Goal: Task Accomplishment & Management: Manage account settings

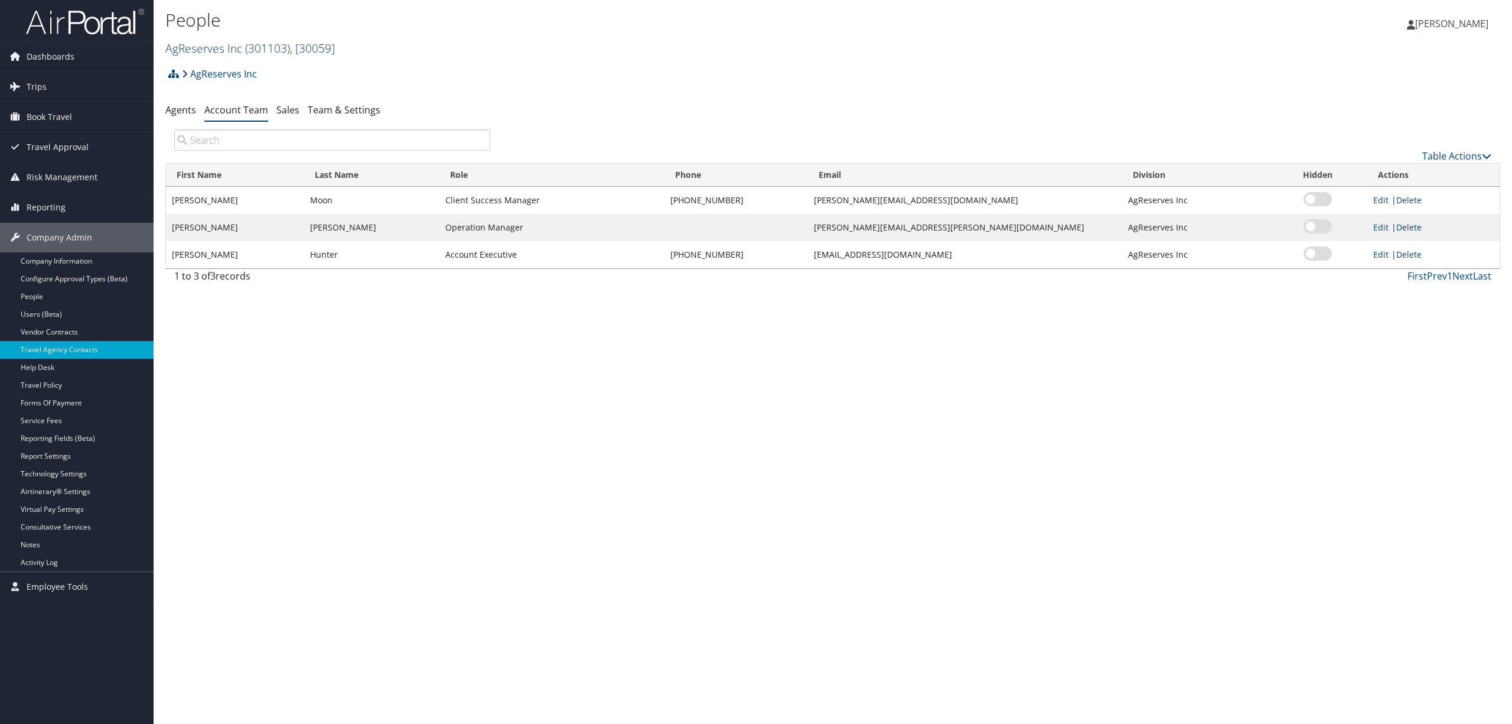
click at [268, 45] on span "( 301103 )" at bounding box center [267, 48] width 45 height 16
click at [535, 48] on h2 "AgReserves Inc ( 301103 ) , [ 30059 ]" at bounding box center [610, 47] width 890 height 20
click at [96, 313] on link "Users (Beta)" at bounding box center [77, 314] width 154 height 18
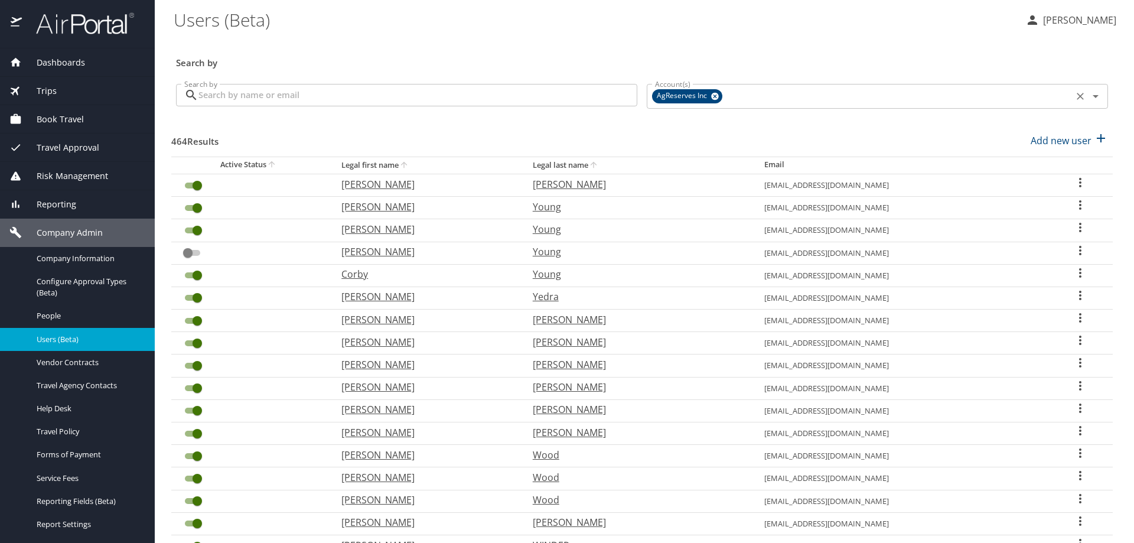
click at [712, 96] on icon at bounding box center [715, 97] width 8 height 8
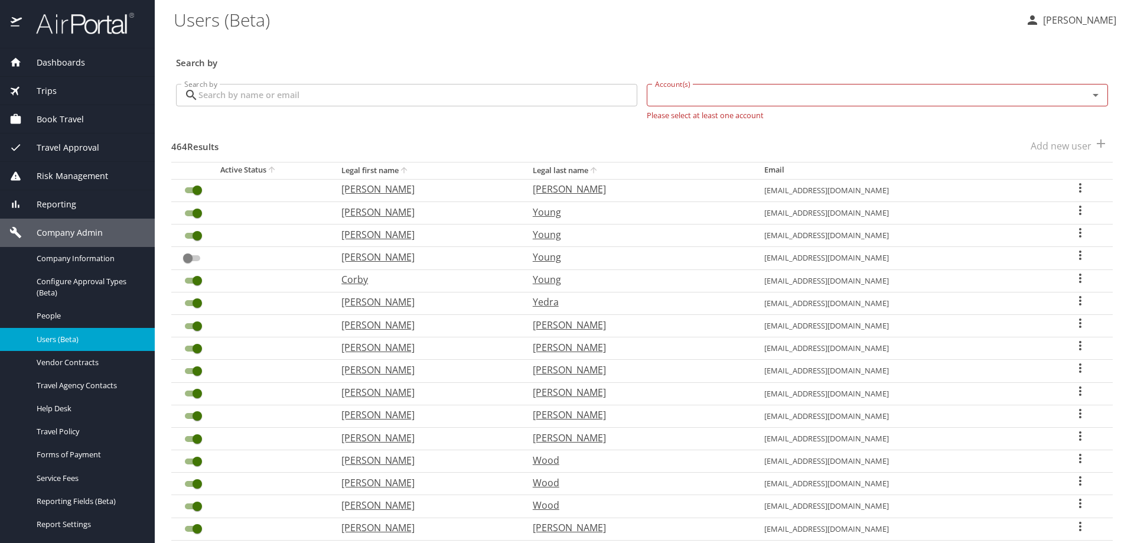
click at [712, 96] on input "Account(s)" at bounding box center [859, 94] width 419 height 15
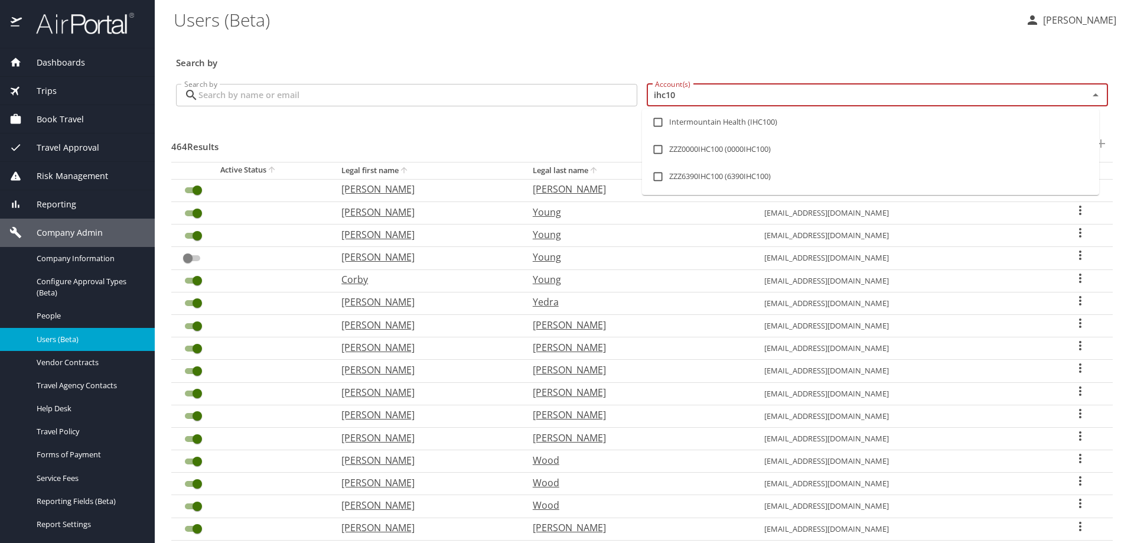
type input "ihc100"
click at [656, 119] on input "checkbox" at bounding box center [658, 122] width 22 height 22
checkbox input "true"
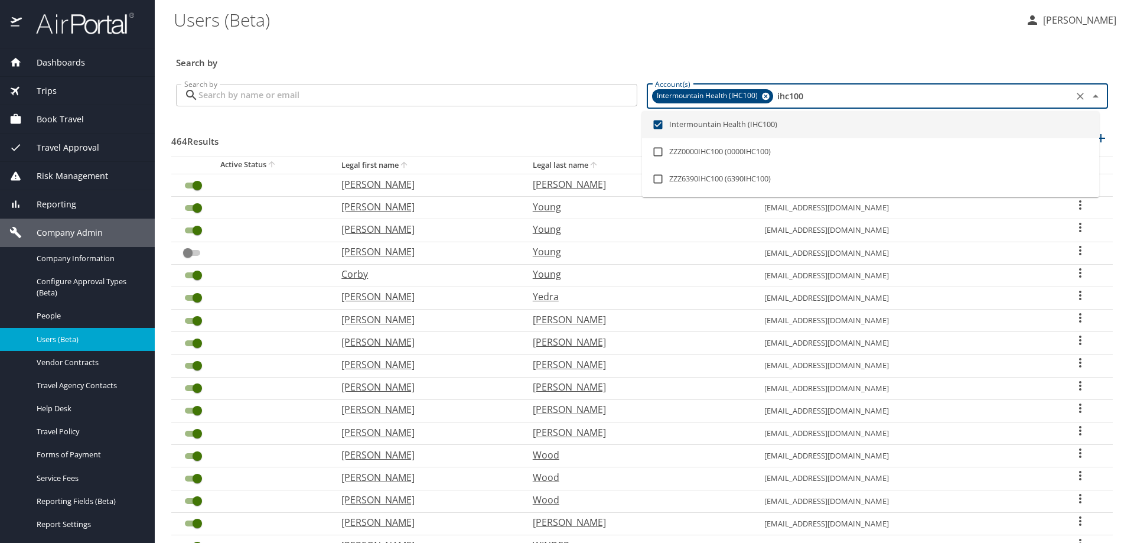
type input "ihc100"
click at [347, 102] on input "Search by" at bounding box center [417, 95] width 439 height 22
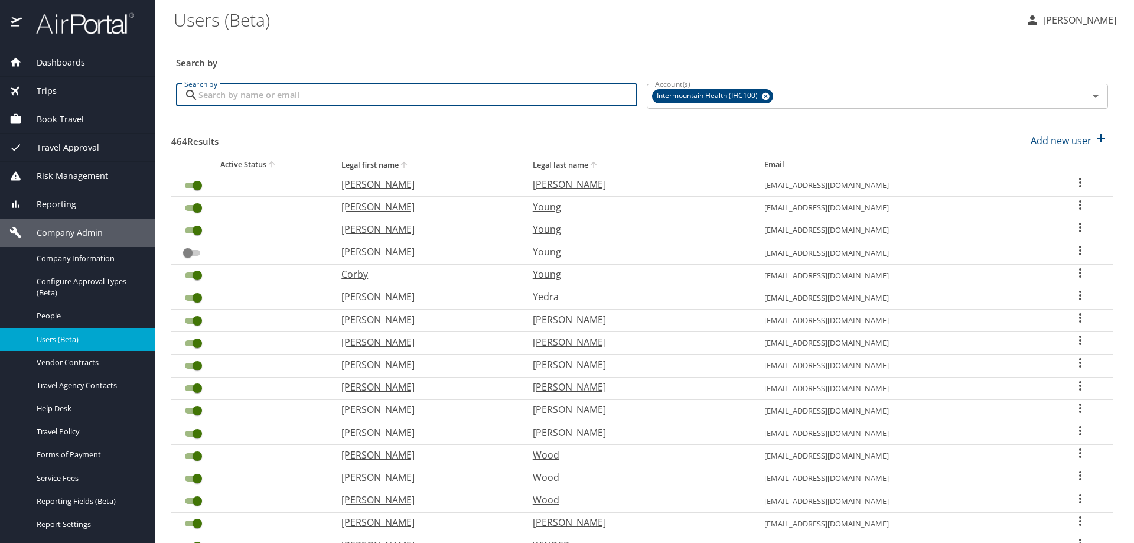
checkbox input "true"
checkbox input "false"
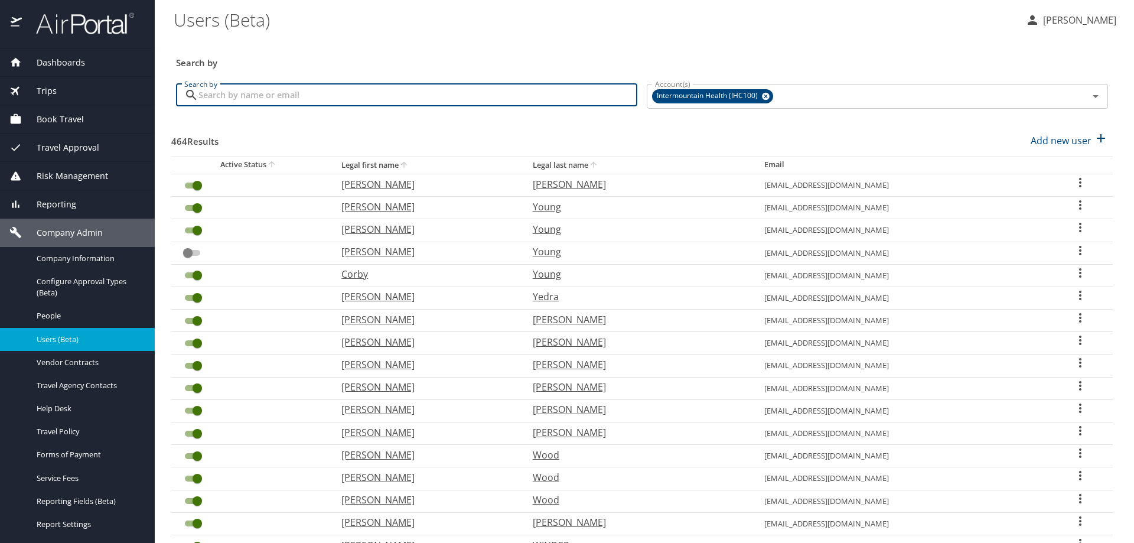
checkbox input "false"
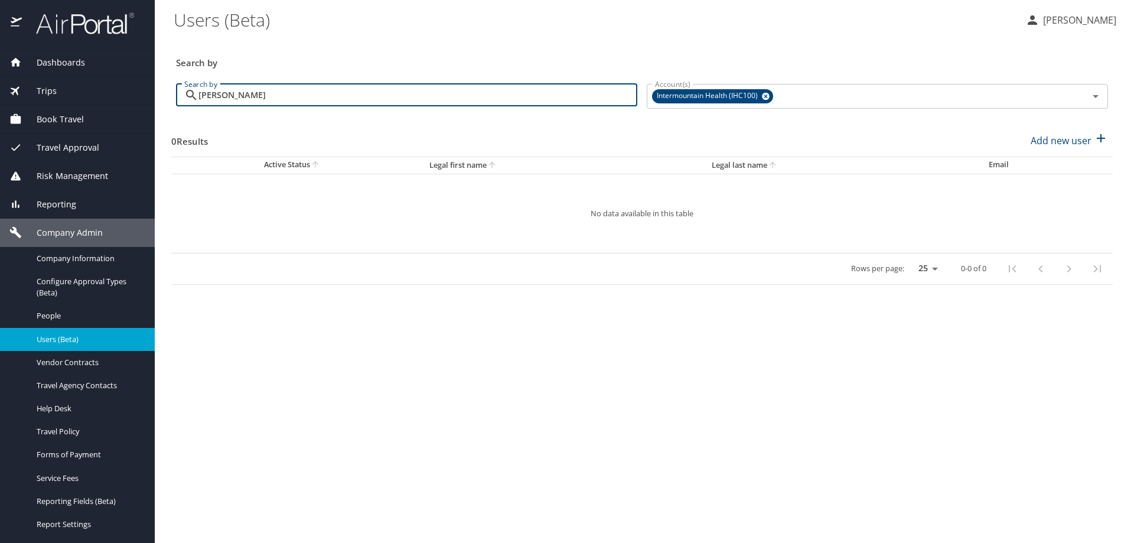
drag, startPoint x: 258, startPoint y: 102, endPoint x: 18, endPoint y: 80, distance: 240.8
click at [18, 79] on div "Dashboards AirPortal 360™ Manager AirPortal 360™ Agent My Travel Dashboard Trip…" at bounding box center [567, 271] width 1134 height 543
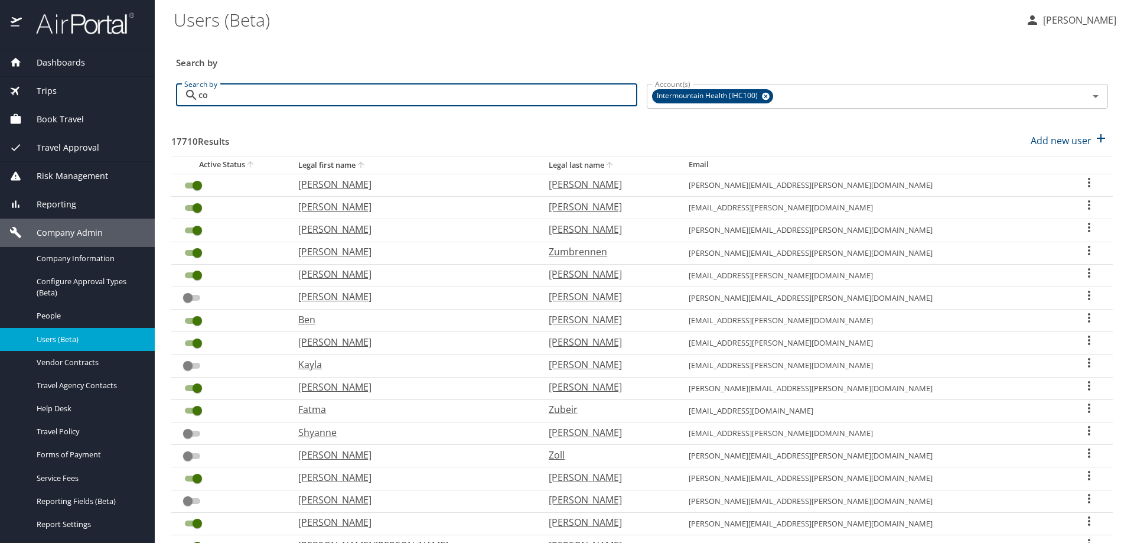
type input "cob"
checkbox input "true"
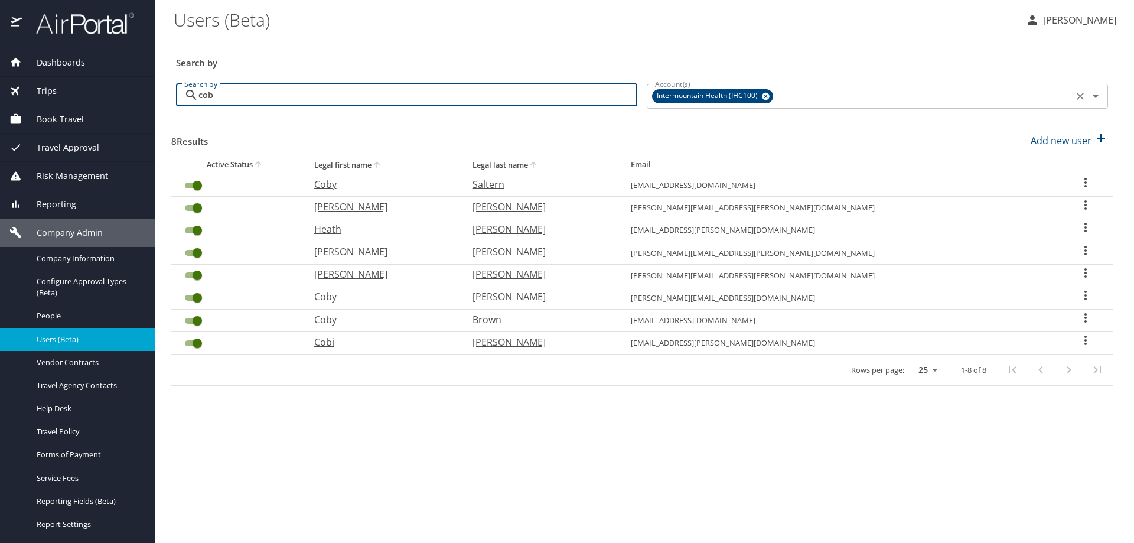
click at [766, 99] on icon at bounding box center [766, 97] width 8 height 8
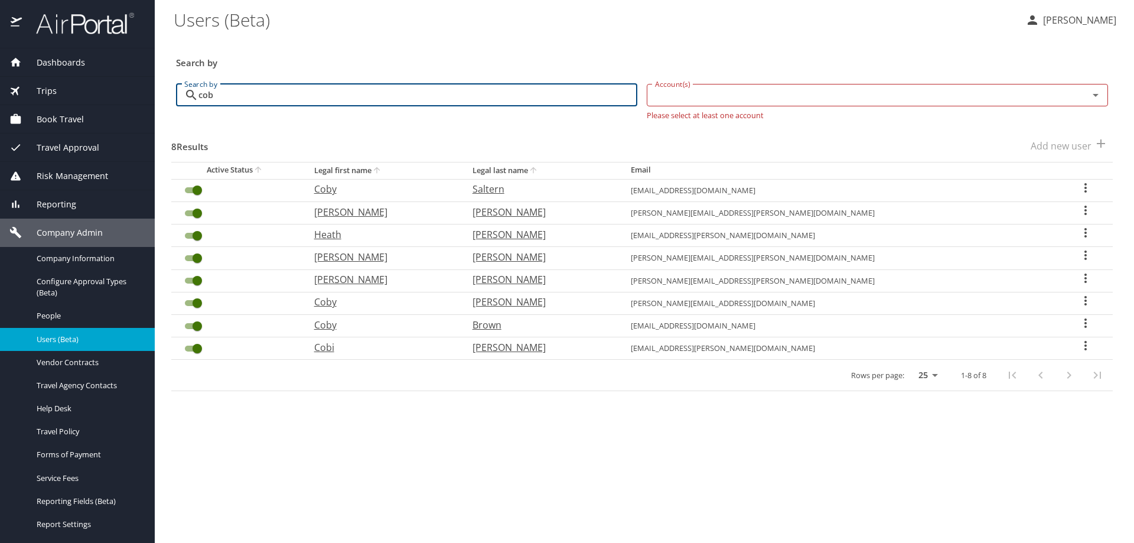
type input "cob"
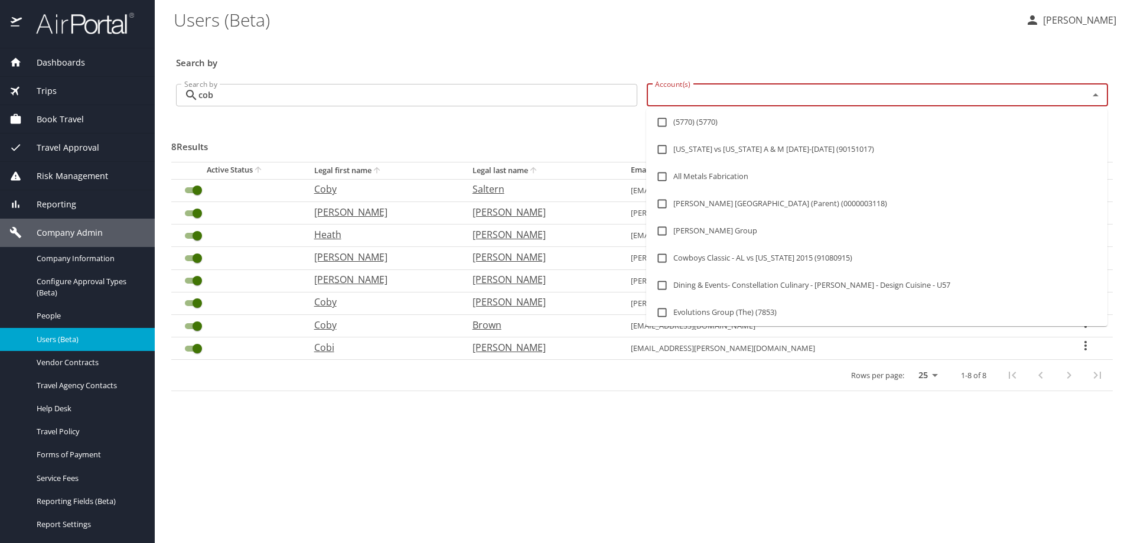
click at [764, 99] on input "Account(s)" at bounding box center [859, 94] width 419 height 15
type input "pe"
checkbox input "false"
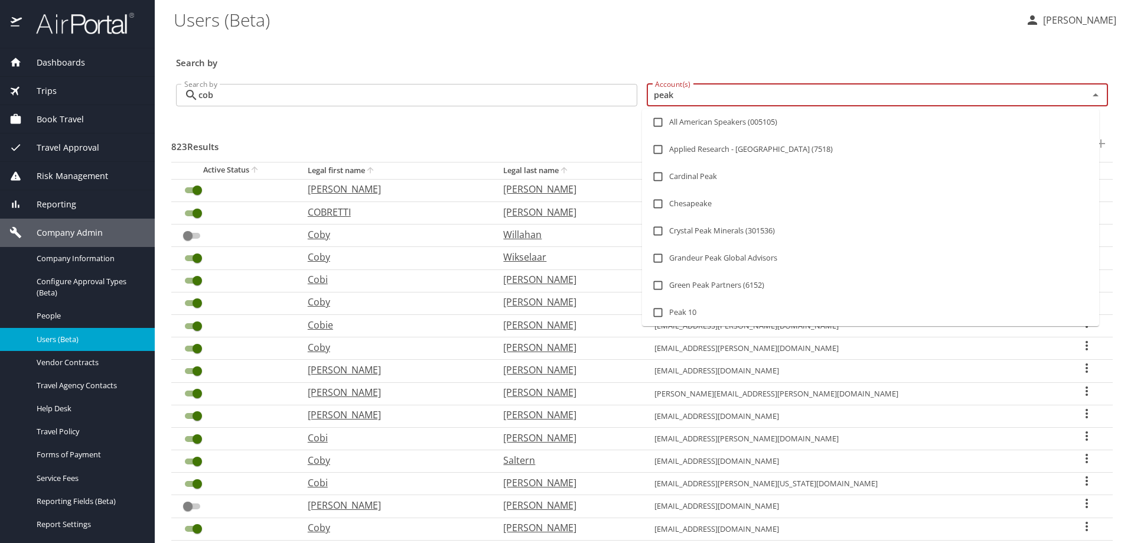
type input "peaks"
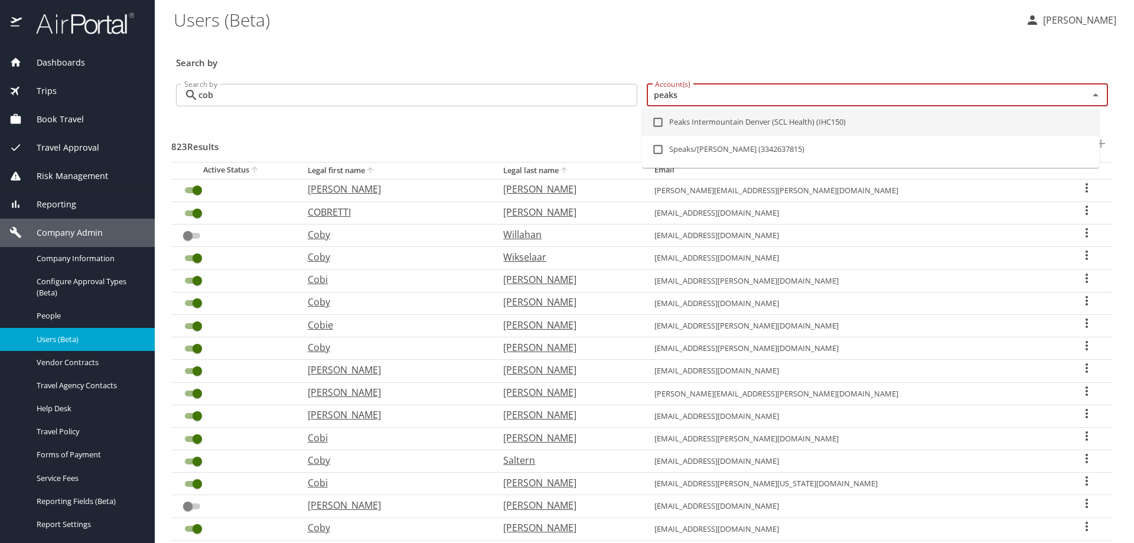
click at [653, 116] on input "checkbox" at bounding box center [658, 122] width 22 height 22
checkbox input "true"
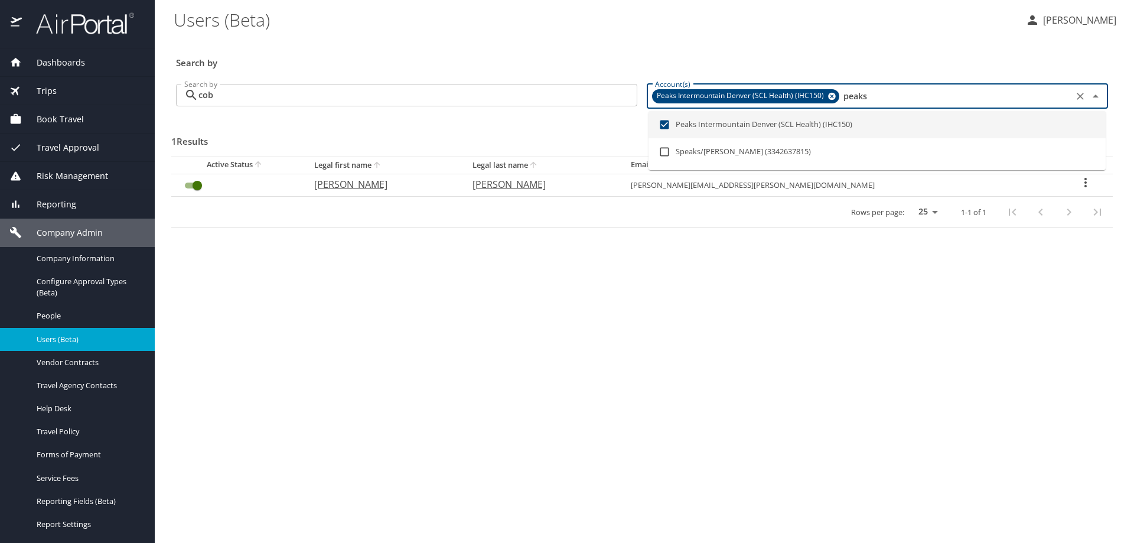
type input "peaks"
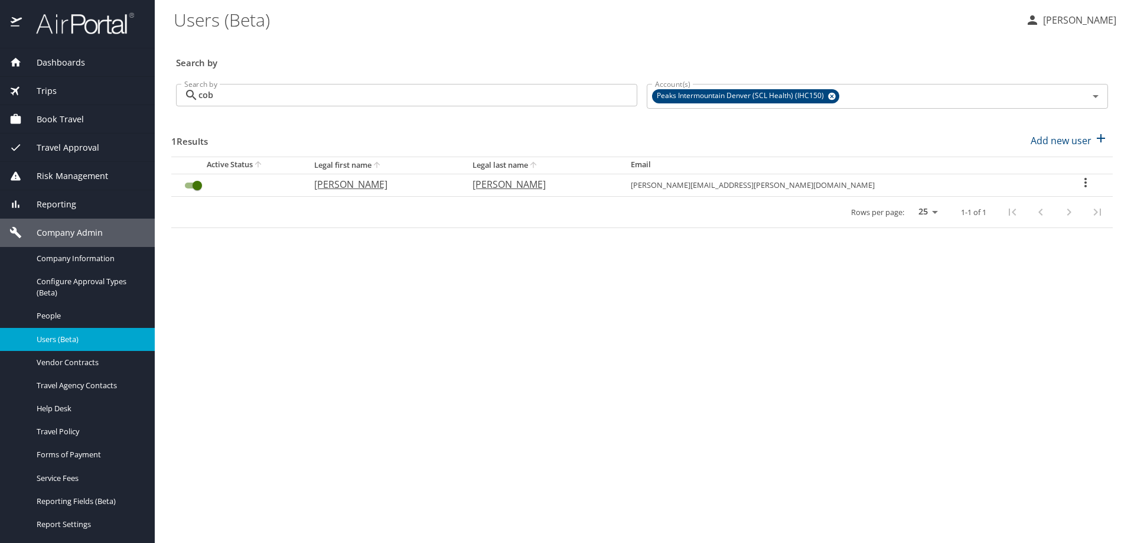
click at [470, 312] on main "Users (Beta) SUSAN MOON Search by Search by cob Search by Account(s) Peaks Inte…" at bounding box center [644, 271] width 979 height 543
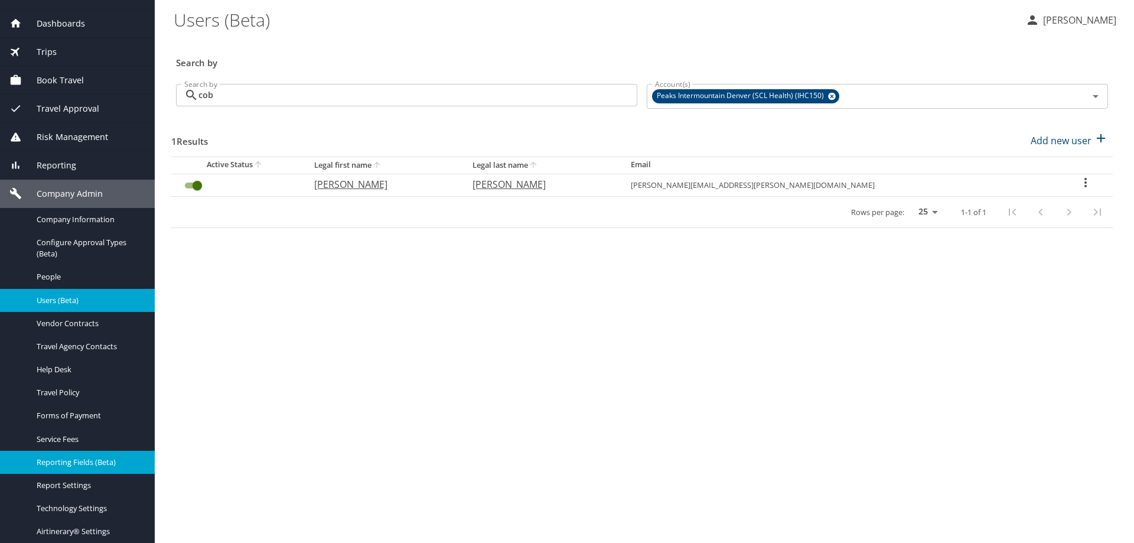
scroll to position [160, 0]
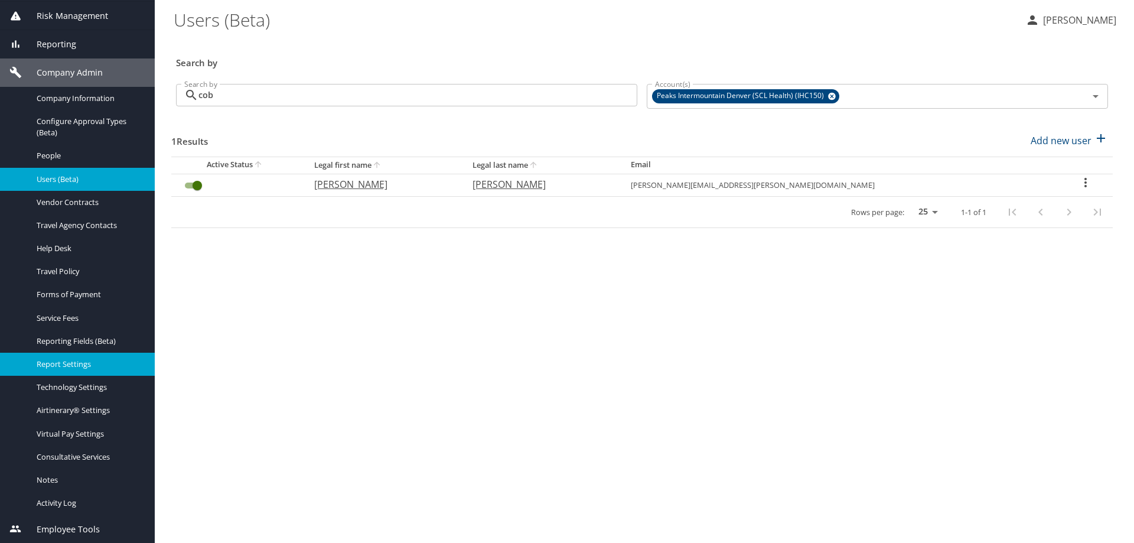
click at [66, 362] on span "Report Settings" at bounding box center [89, 364] width 104 height 11
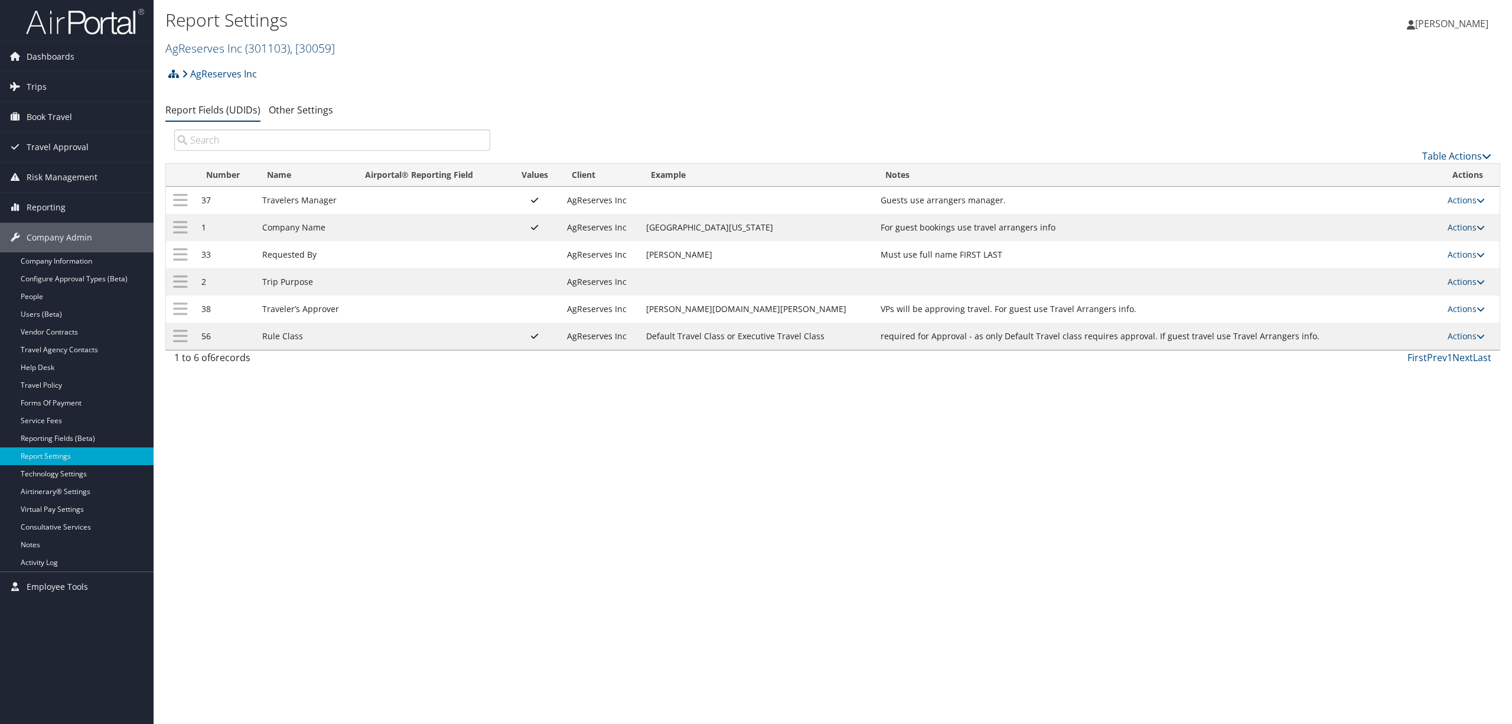
click at [267, 43] on span "( 301103 )" at bounding box center [267, 48] width 45 height 16
click at [253, 71] on input "search" at bounding box center [243, 70] width 155 height 22
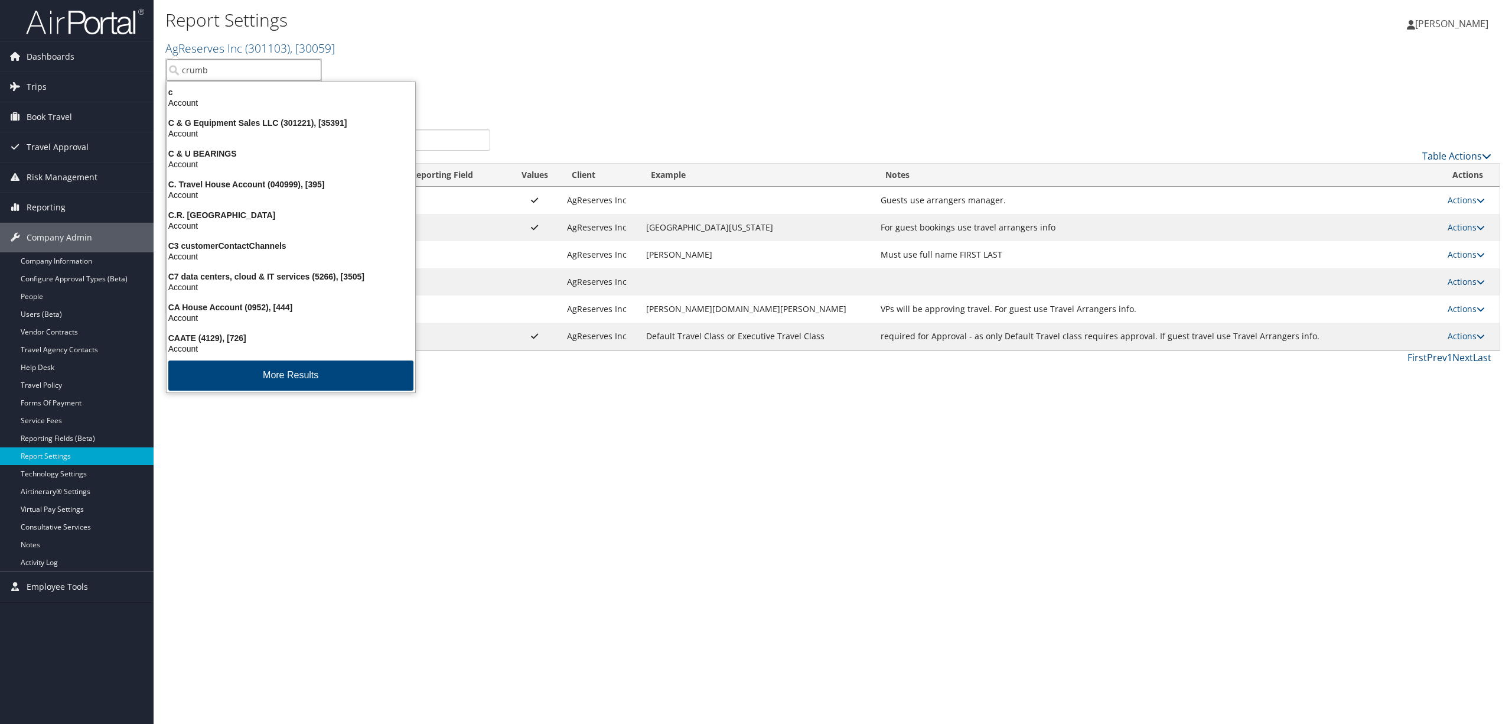
type input "crumbl"
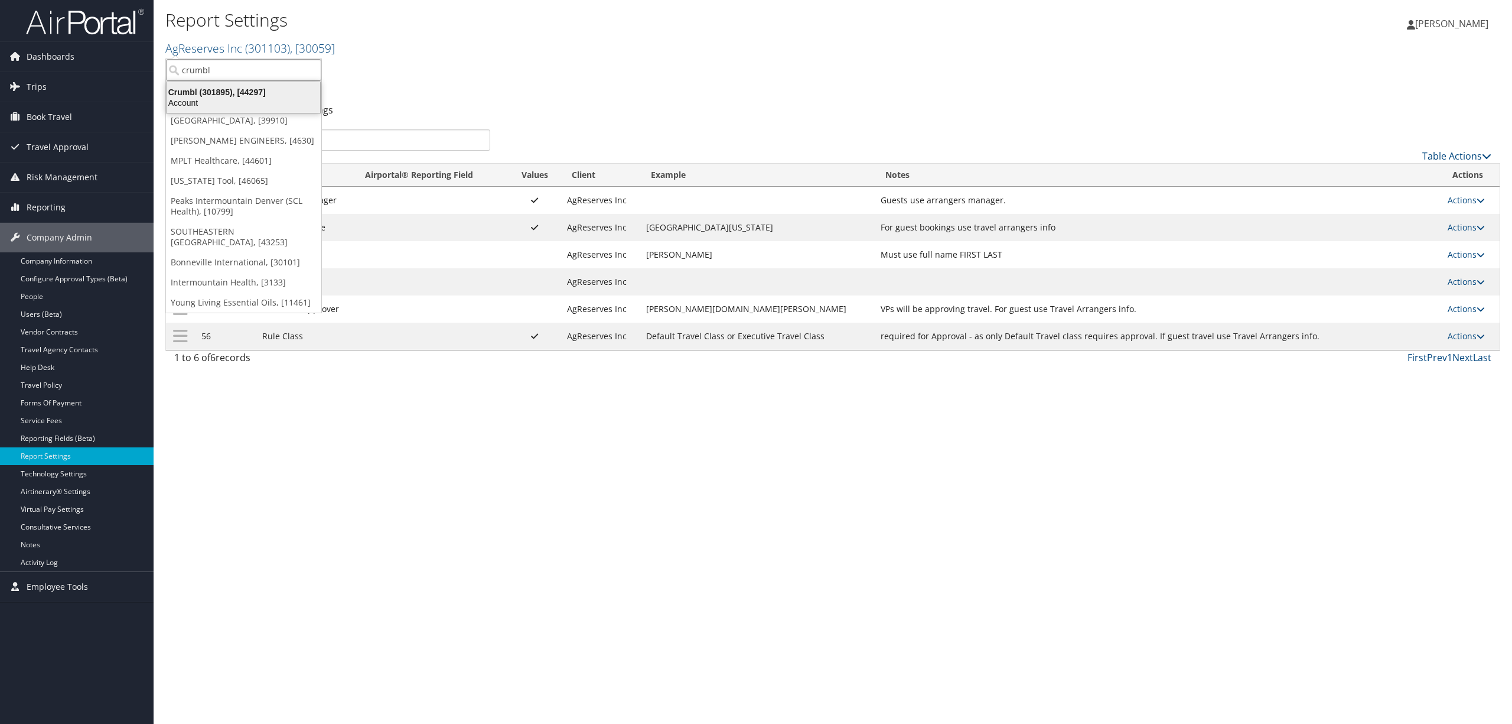
click at [246, 96] on div "Crumbl (301895), [44297]" at bounding box center [244, 92] width 168 height 11
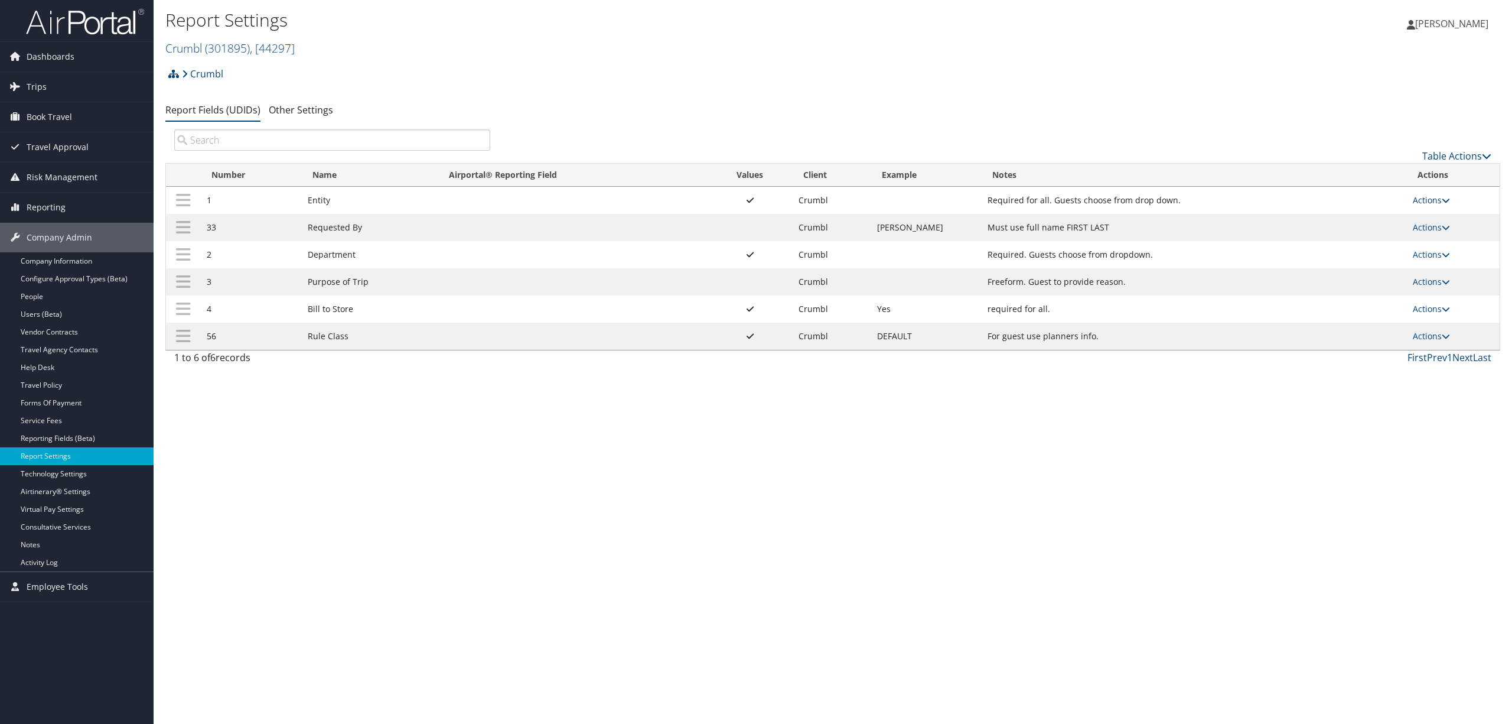
click at [1431, 198] on link "Actions" at bounding box center [1431, 199] width 37 height 11
click at [1409, 213] on link "Update Report Field Values" at bounding box center [1386, 219] width 128 height 20
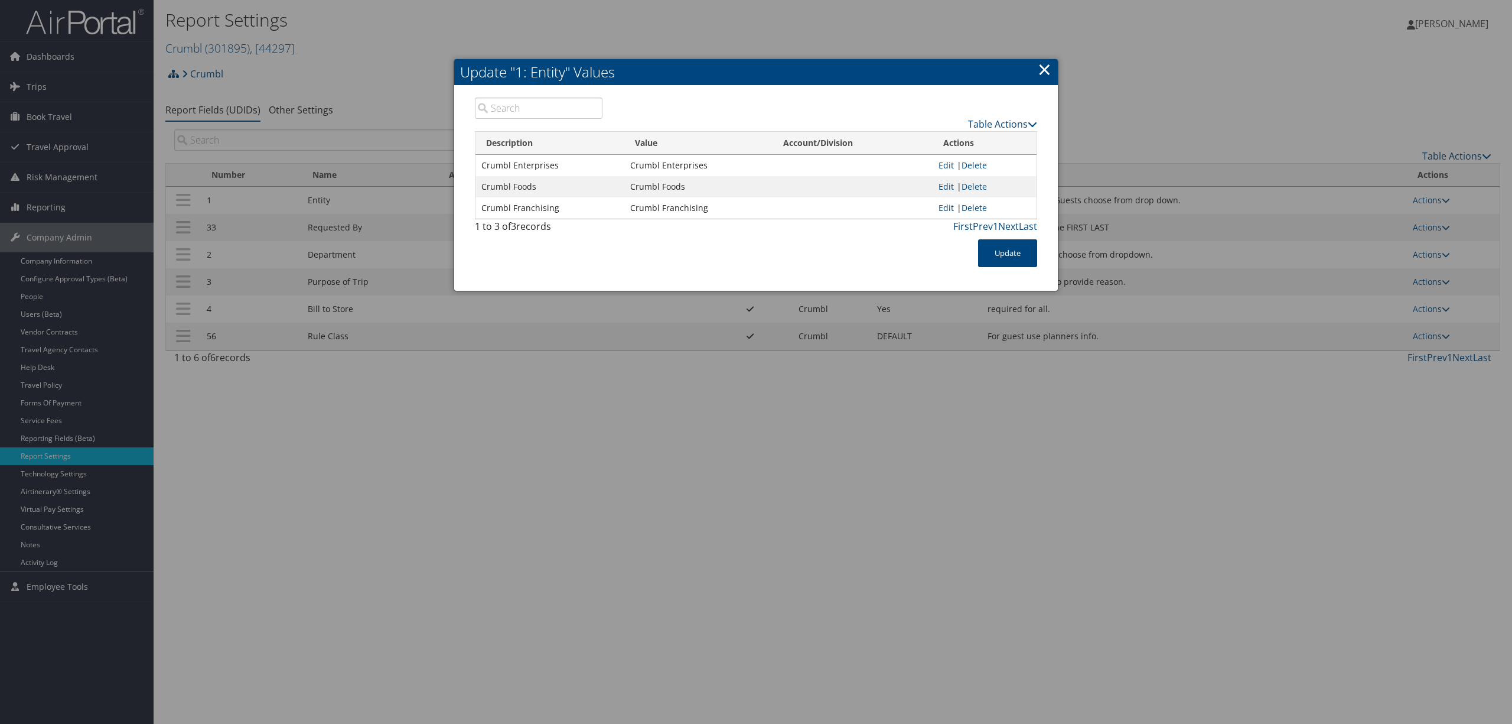
click at [1041, 70] on link "×" at bounding box center [1045, 69] width 14 height 24
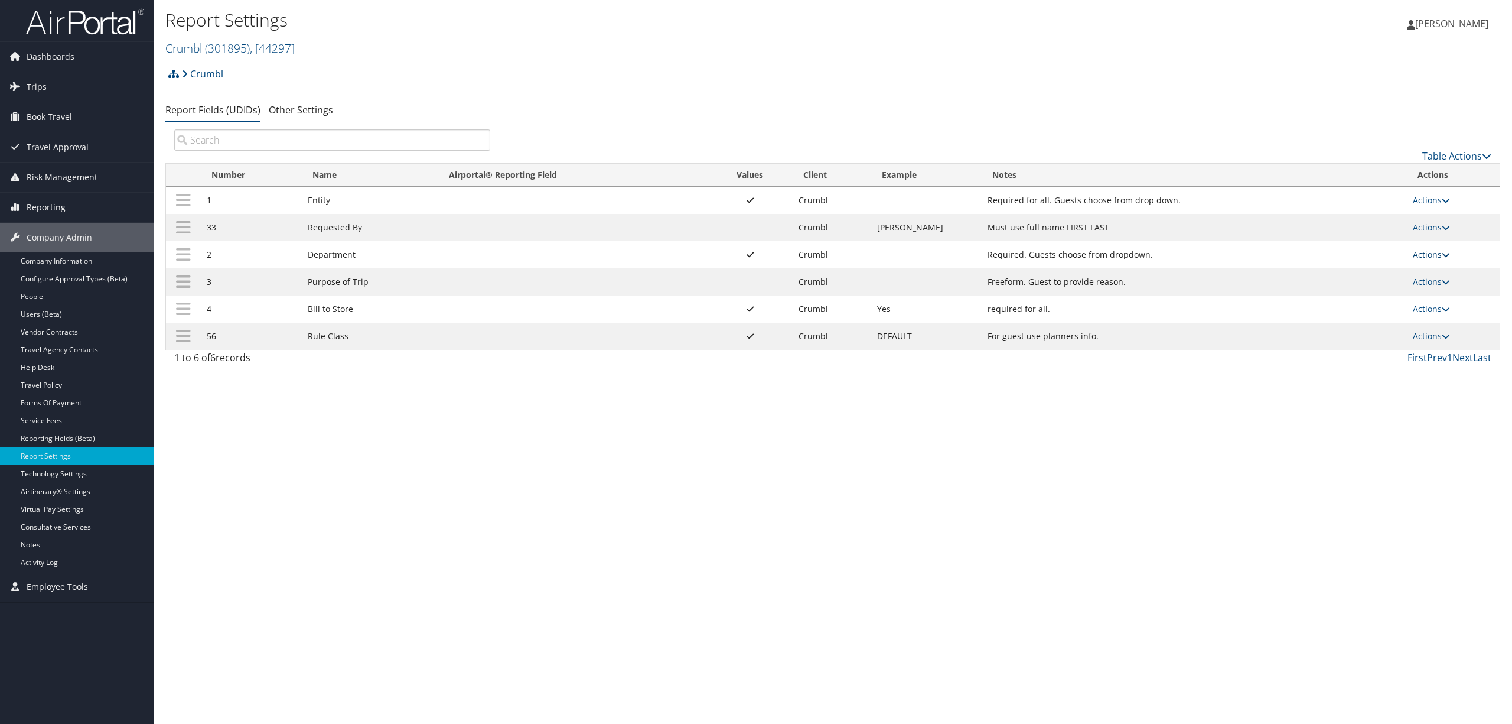
click at [1428, 253] on link "Actions" at bounding box center [1431, 254] width 37 height 11
click at [1359, 271] on link "Update Report Field Values" at bounding box center [1386, 273] width 128 height 20
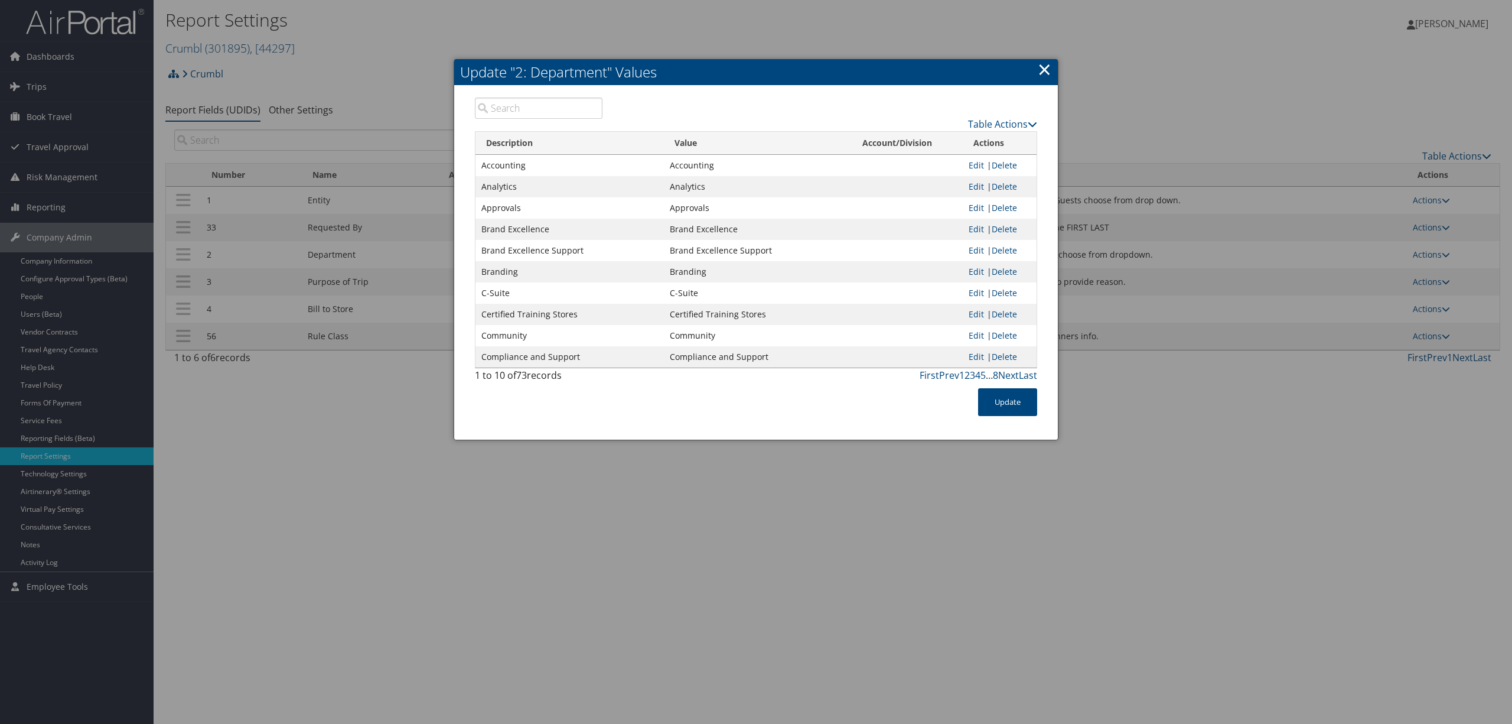
click at [515, 107] on input "search" at bounding box center [539, 107] width 128 height 21
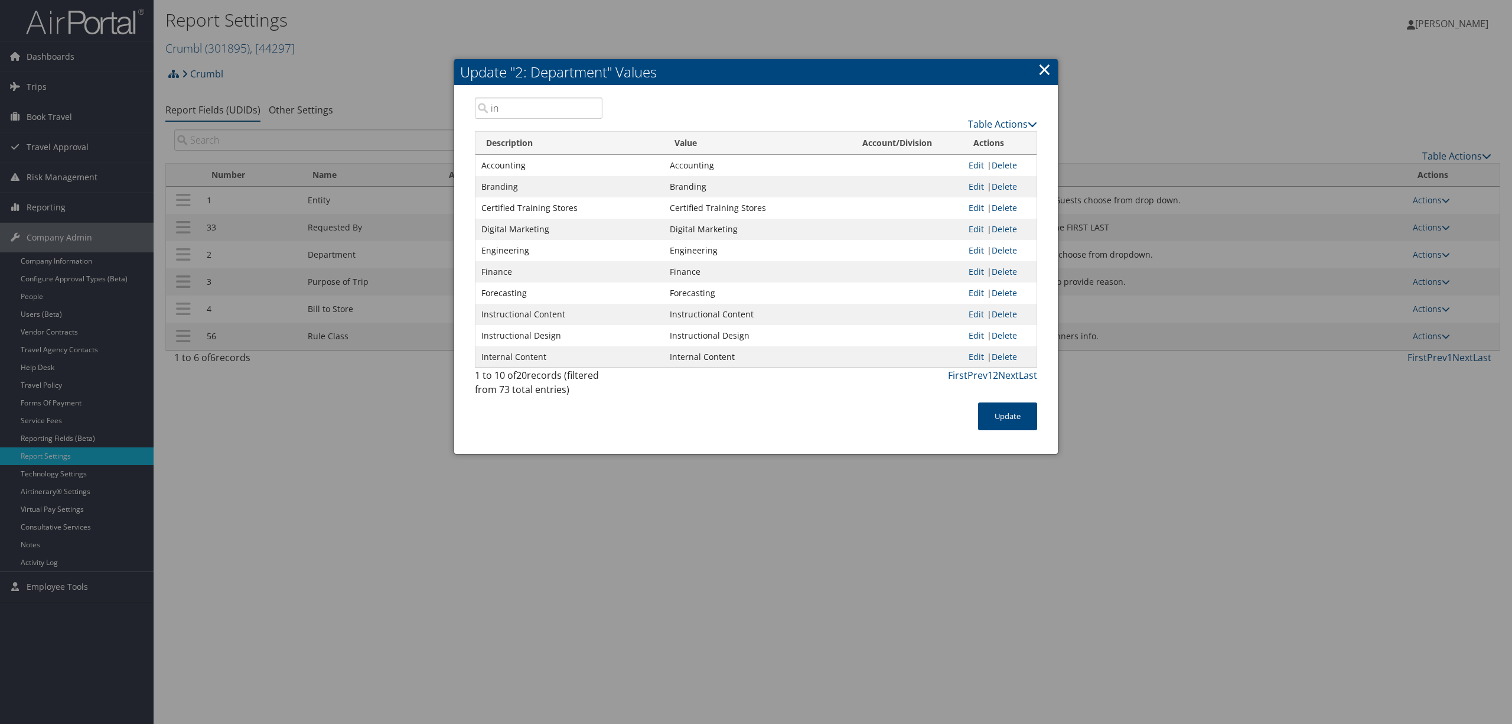
type input "i"
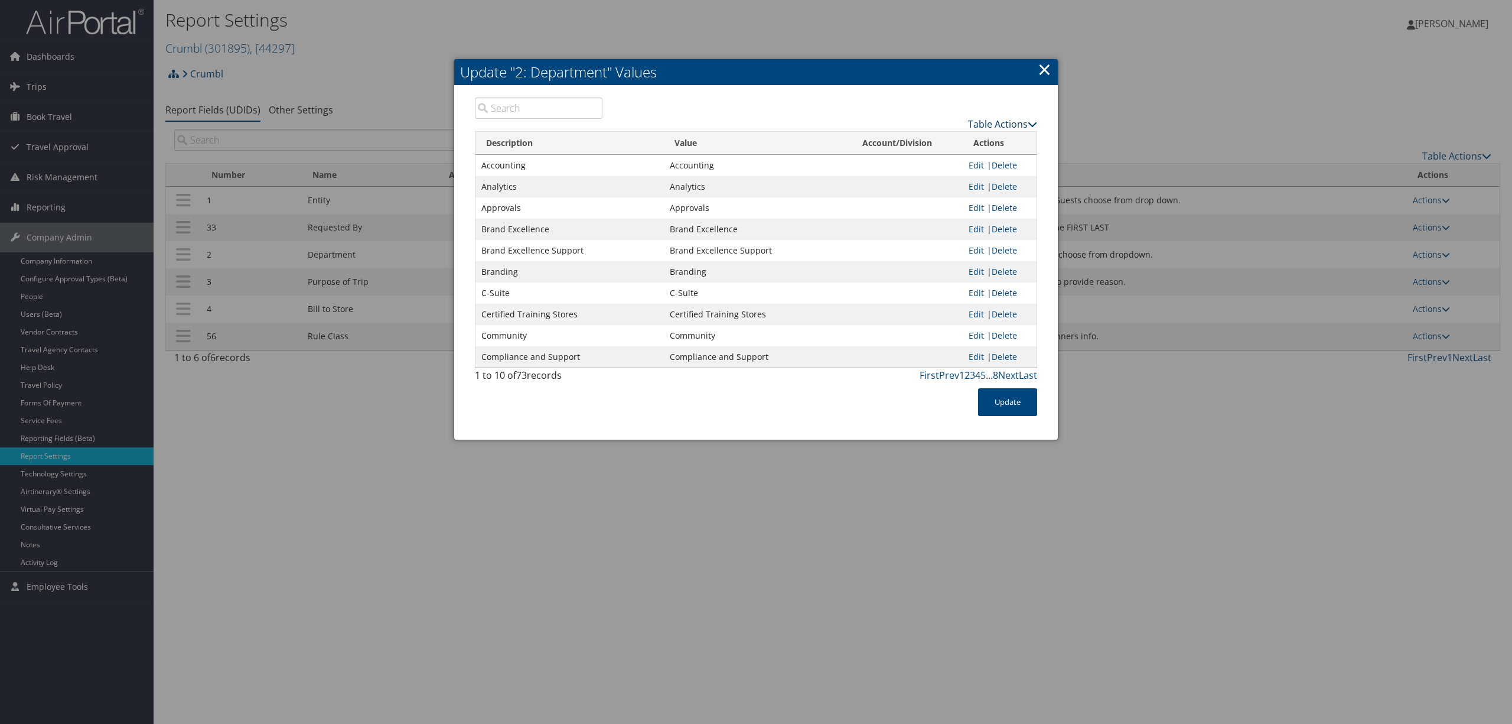
click at [988, 121] on link "Table Actions" at bounding box center [1002, 124] width 69 height 13
click at [948, 142] on link "New Record" at bounding box center [958, 142] width 155 height 20
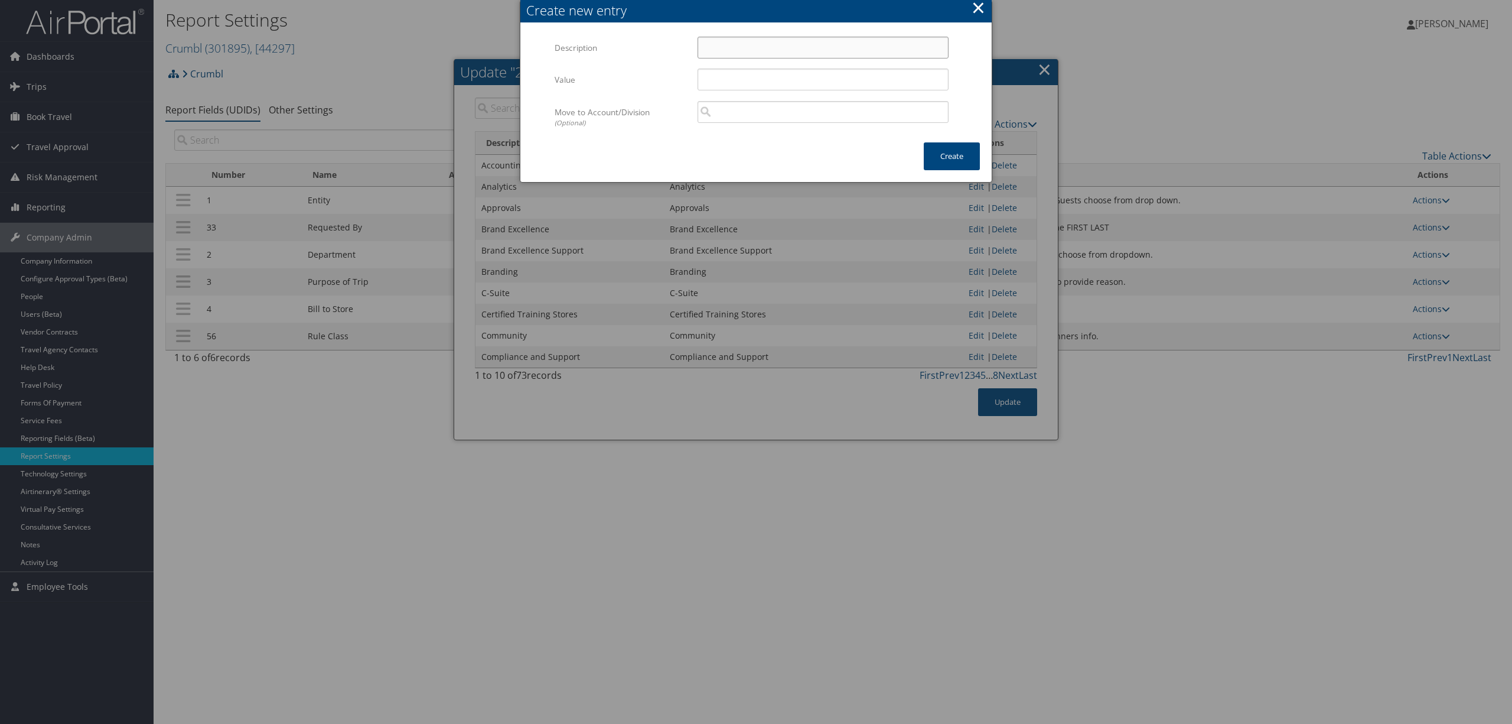
click at [775, 43] on input "Description" at bounding box center [823, 48] width 251 height 22
drag, startPoint x: 832, startPoint y: 44, endPoint x: 673, endPoint y: 43, distance: 158.3
click at [677, 43] on div "Description Instructional Design and Content Multiple values The selected items…" at bounding box center [756, 53] width 403 height 32
type input "Instructional Design and Content"
click at [777, 79] on input "Value" at bounding box center [823, 80] width 251 height 22
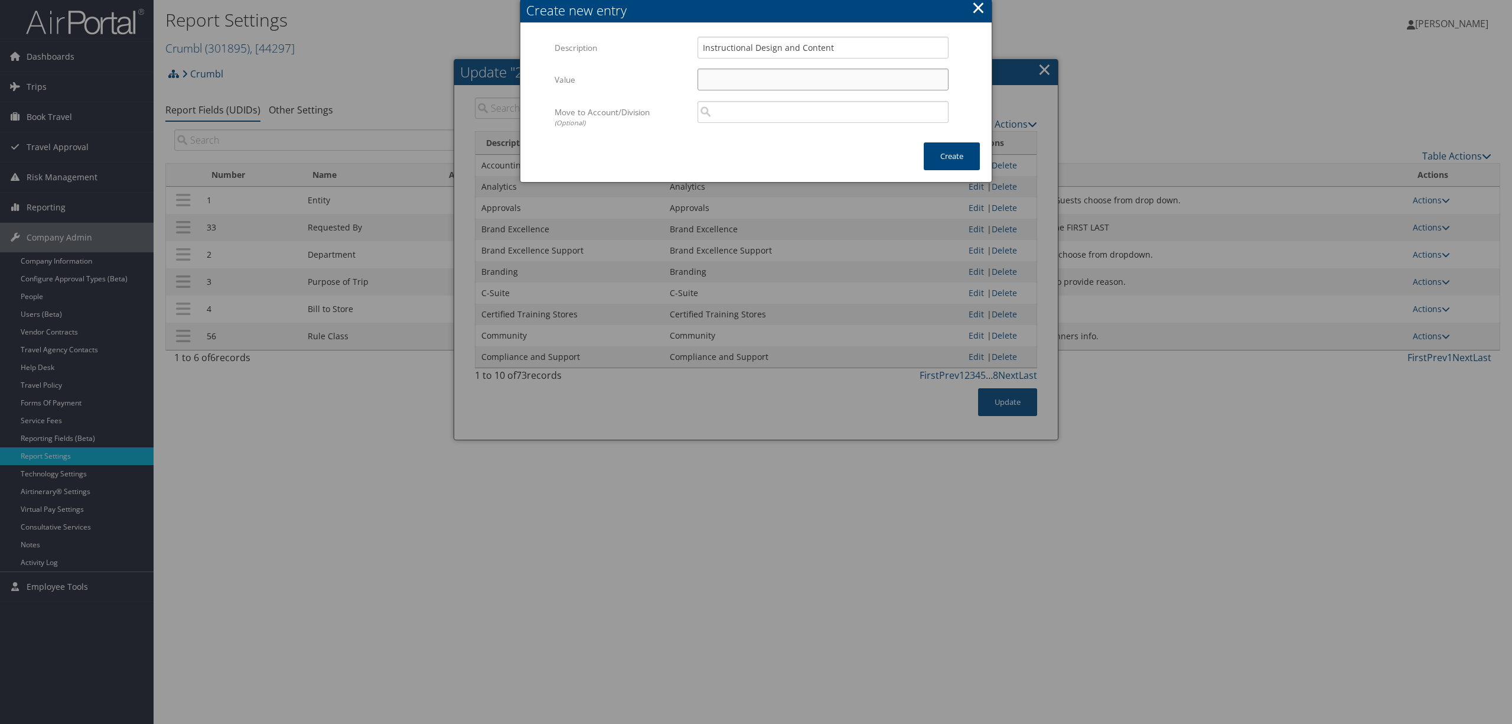
paste input "Instructional Design and Content"
type input "Instructional Design and Content"
click at [964, 150] on button "Create" at bounding box center [952, 156] width 56 height 28
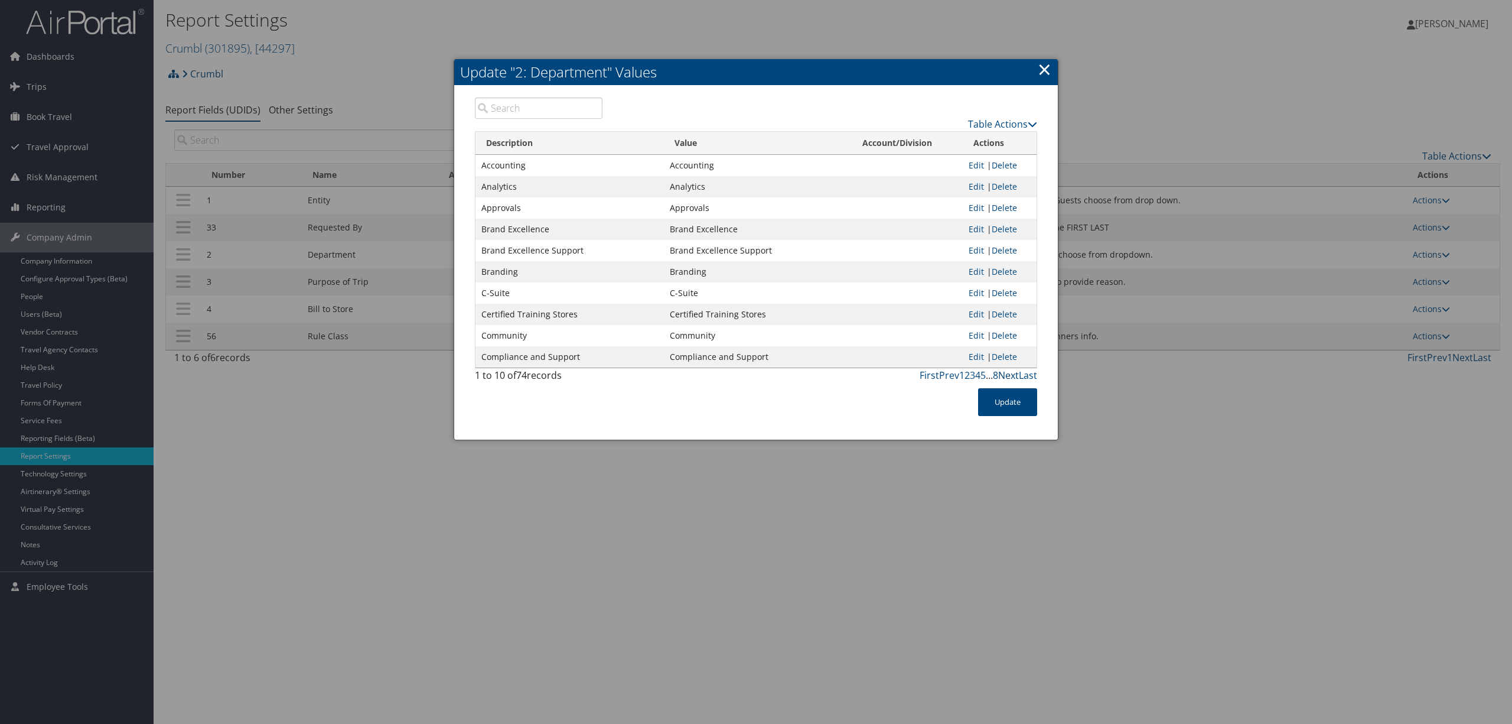
click at [1009, 376] on link "Next" at bounding box center [1008, 375] width 21 height 13
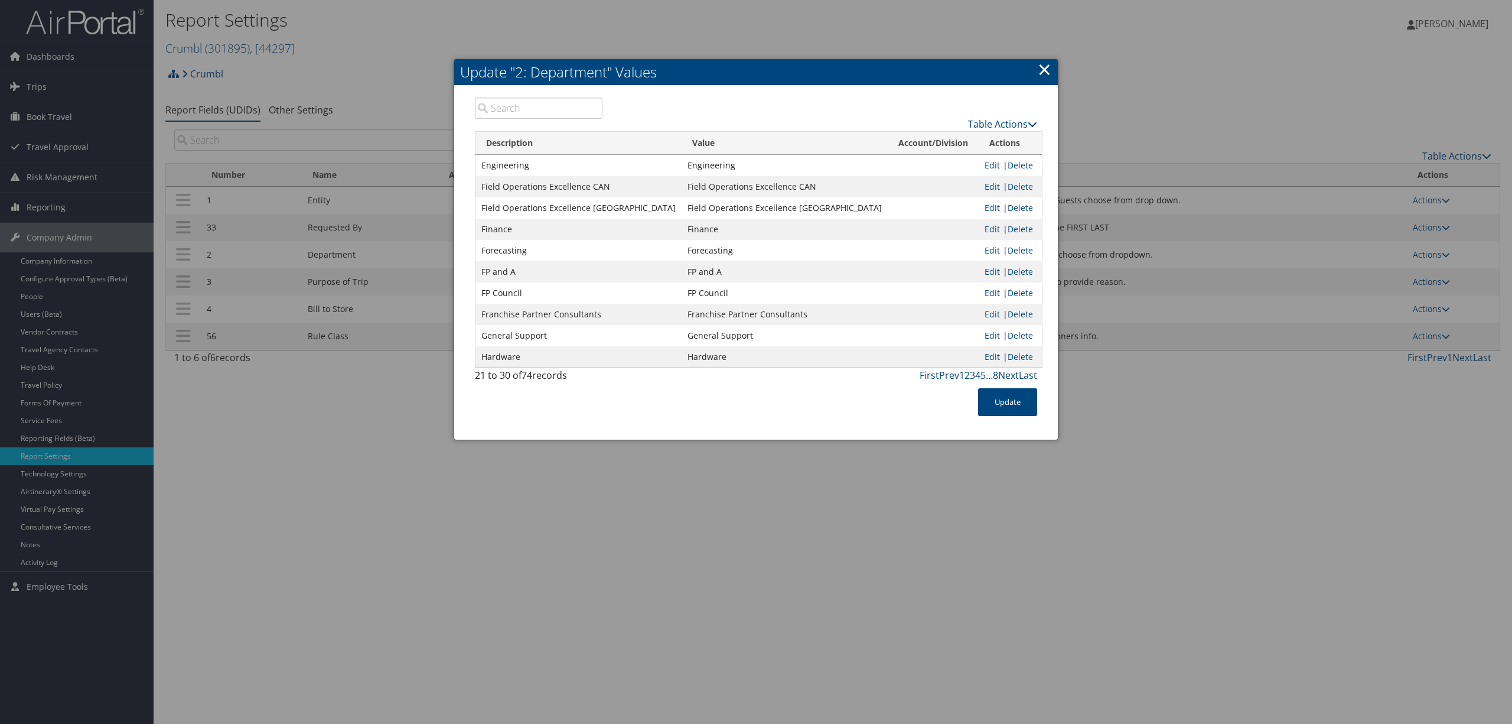
click at [1009, 376] on link "Next" at bounding box center [1008, 375] width 21 height 13
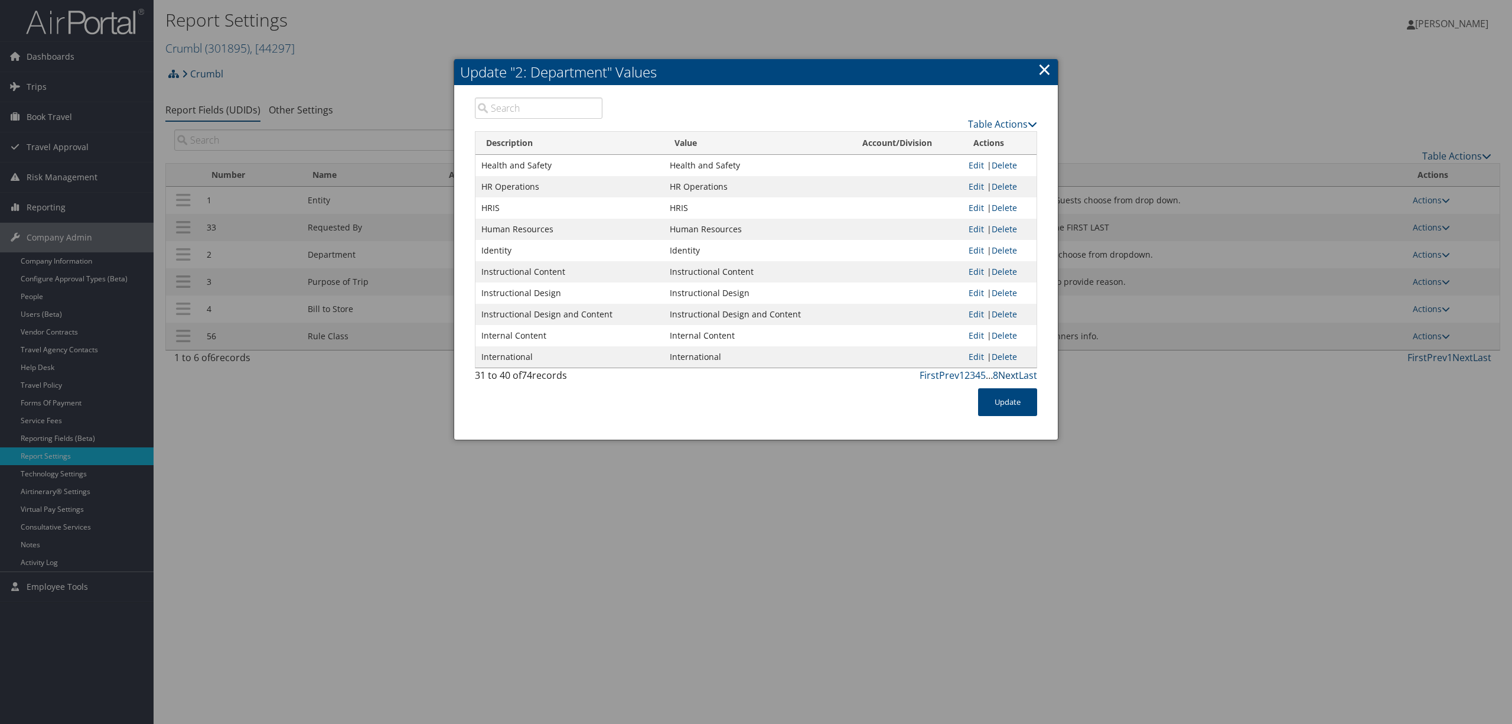
click at [1009, 376] on link "Next" at bounding box center [1008, 375] width 21 height 13
click at [930, 376] on link "First" at bounding box center [929, 375] width 19 height 13
click at [507, 110] on input "search" at bounding box center [539, 107] width 128 height 21
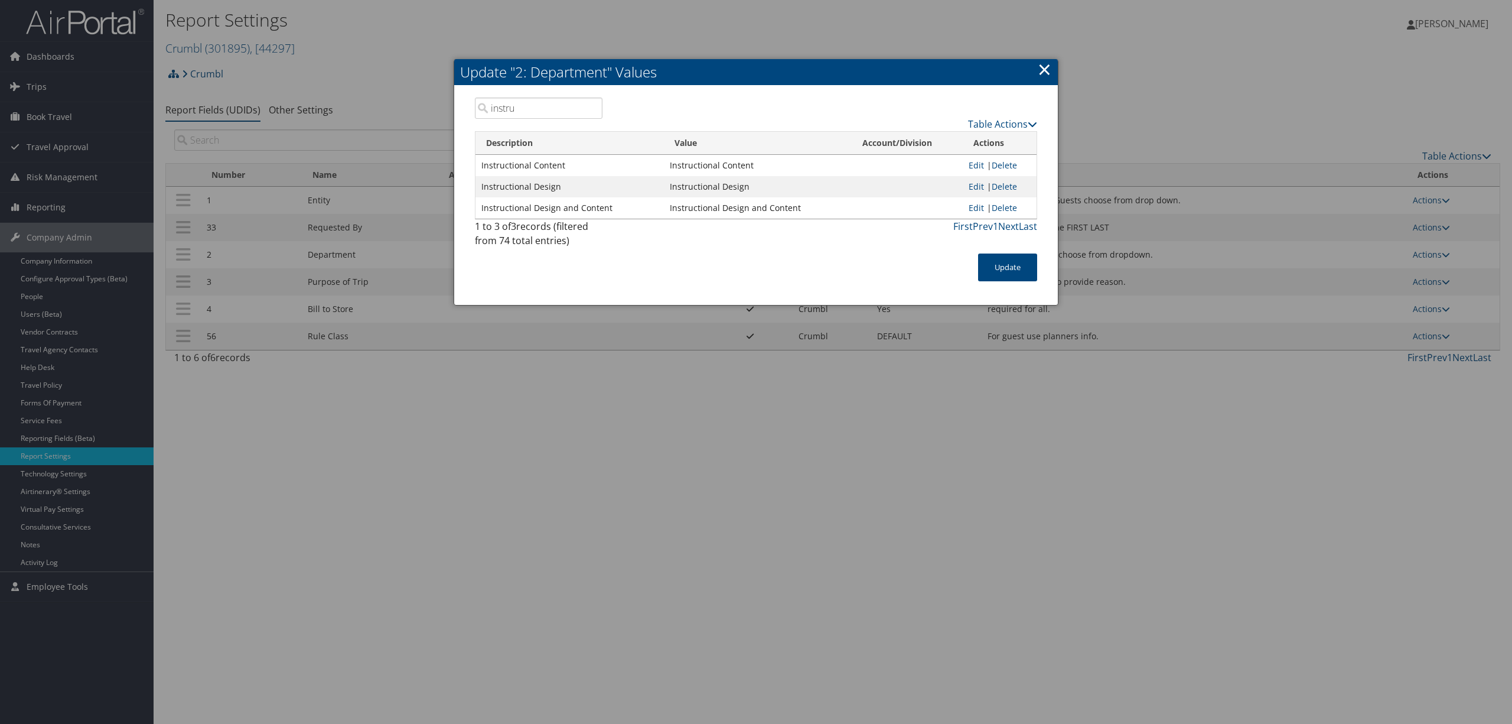
type input "instru"
drag, startPoint x: 611, startPoint y: 208, endPoint x: 477, endPoint y: 213, distance: 133.6
click at [478, 209] on td "Instructional Design and Content" at bounding box center [570, 207] width 188 height 21
copy td "Instructional Design and Content"
drag, startPoint x: 1005, startPoint y: 263, endPoint x: 752, endPoint y: 358, distance: 270.1
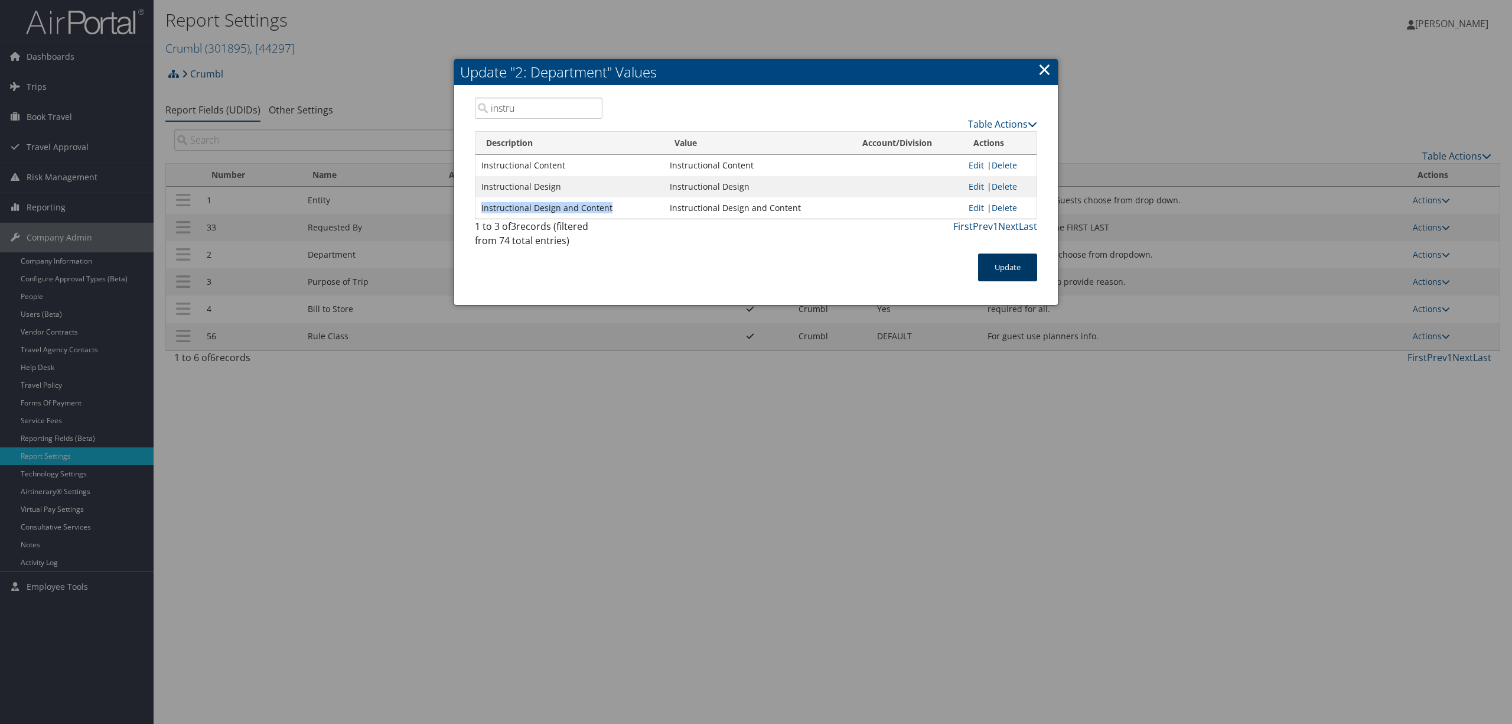
click at [1005, 262] on button "Update" at bounding box center [1007, 267] width 59 height 28
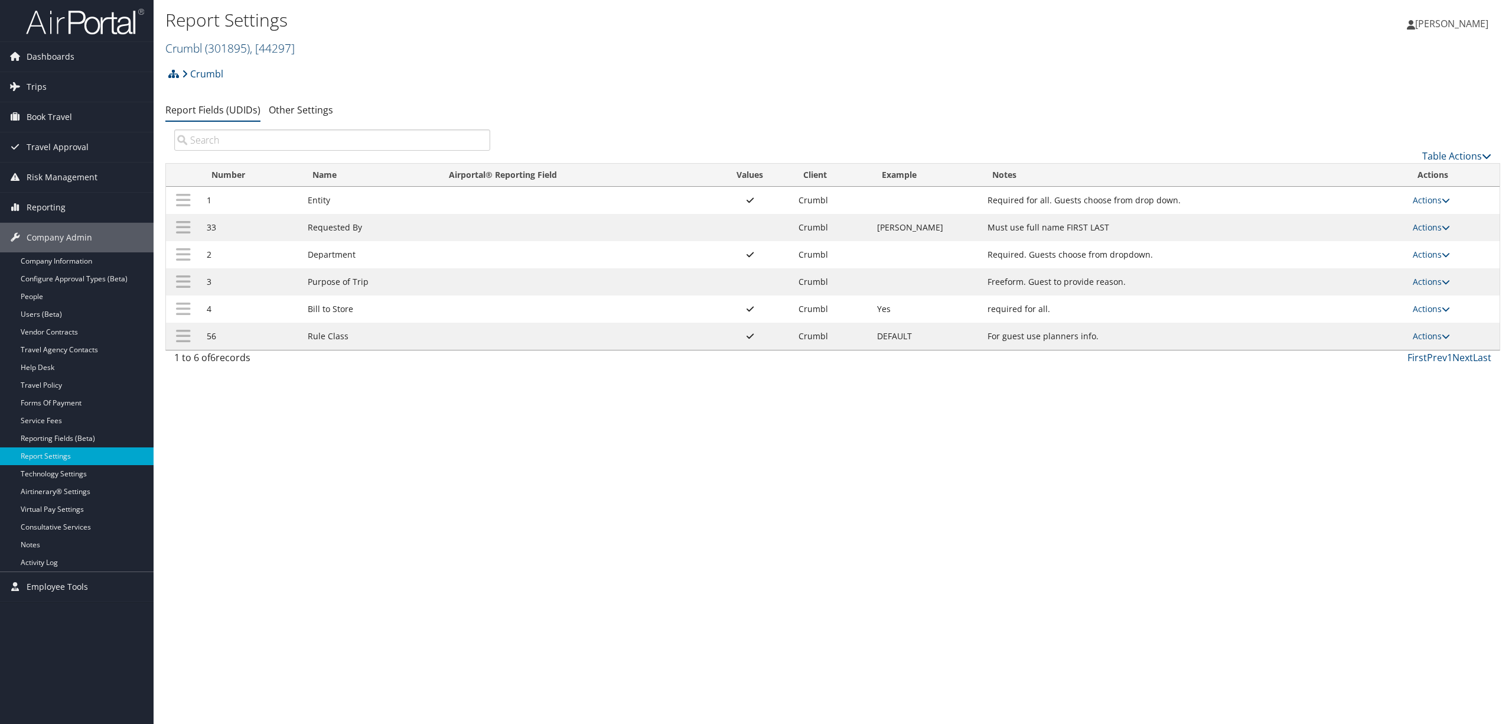
click at [286, 41] on span ", [ 44297 ]" at bounding box center [272, 48] width 45 height 16
click at [277, 66] on input "search" at bounding box center [243, 70] width 155 height 22
type input "hagerty"
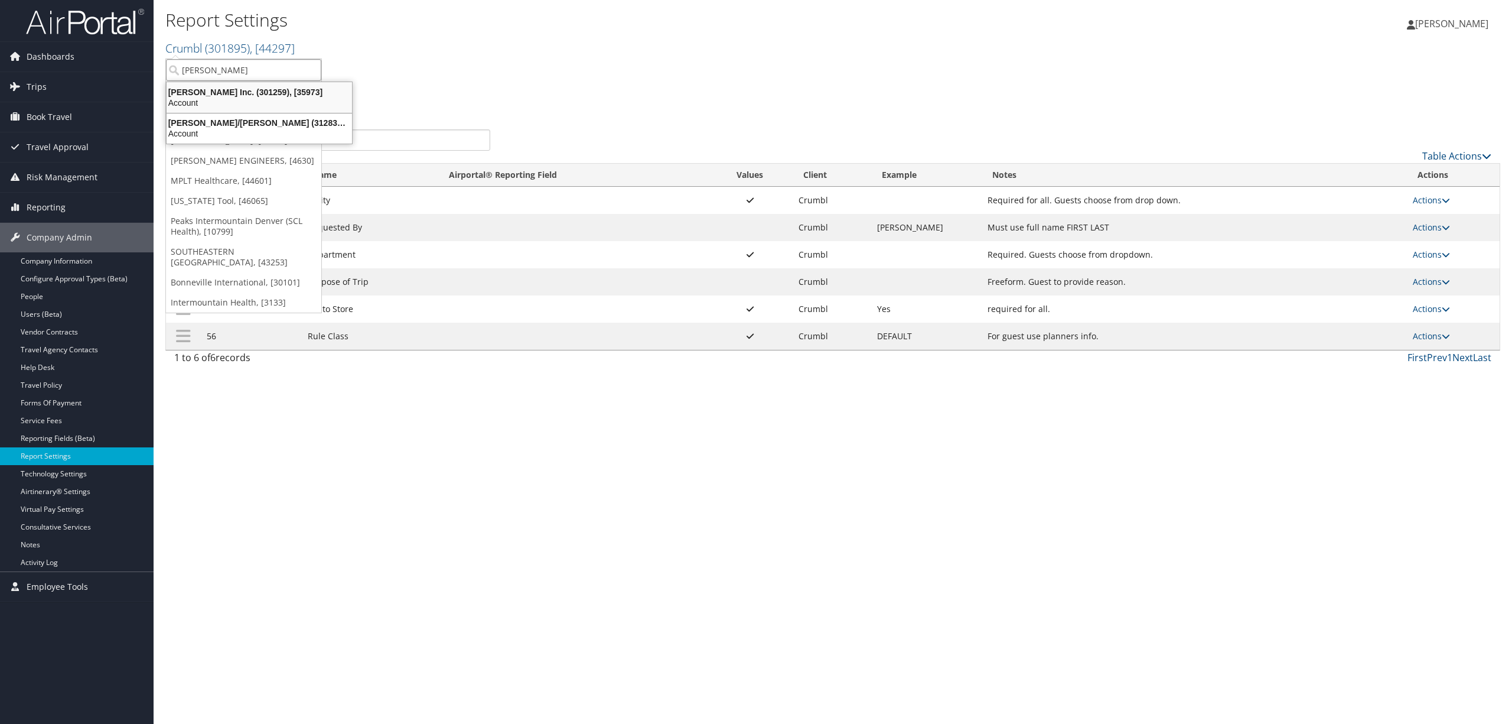
click at [280, 83] on li "Hagerty Inc. (301259), [35973] Account" at bounding box center [259, 98] width 187 height 32
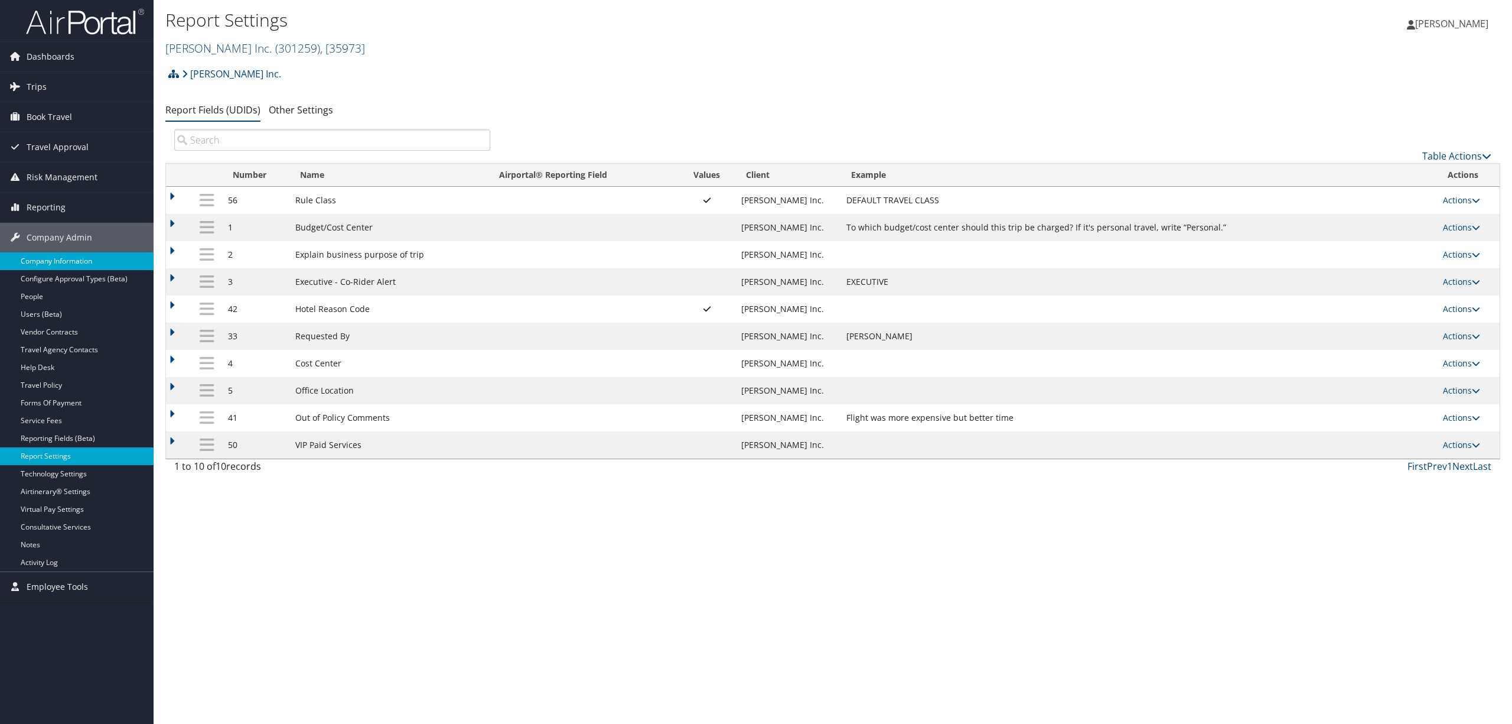
click at [40, 262] on link "Company Information" at bounding box center [77, 261] width 154 height 18
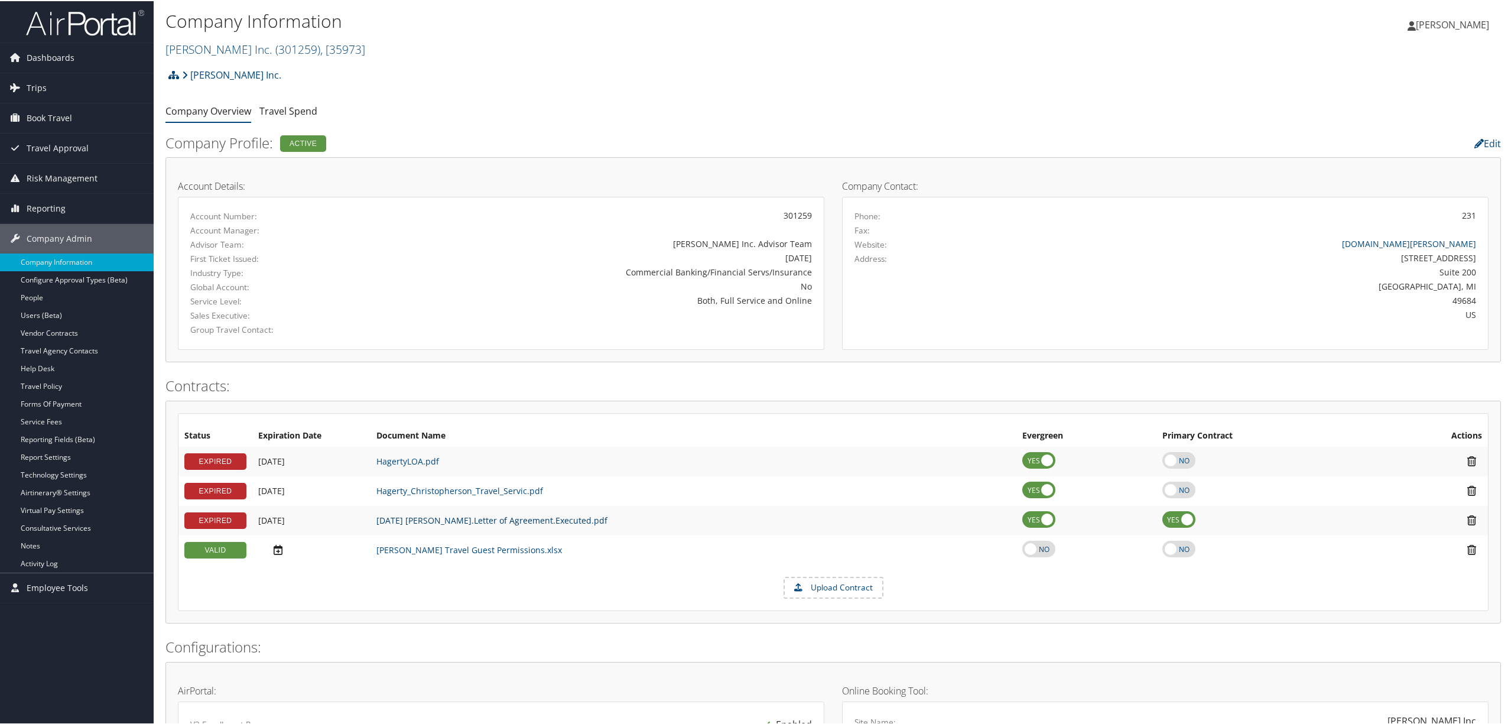
click at [408, 519] on link "2021.09.21 Christopherson.Letter of Agreement.Executed.pdf" at bounding box center [491, 518] width 231 height 11
click at [210, 50] on link "Hagerty Inc. ( 301259 ) , [ 35973 ]" at bounding box center [265, 48] width 200 height 16
click at [206, 117] on link "Crumbl, [44297]" at bounding box center [243, 120] width 155 height 20
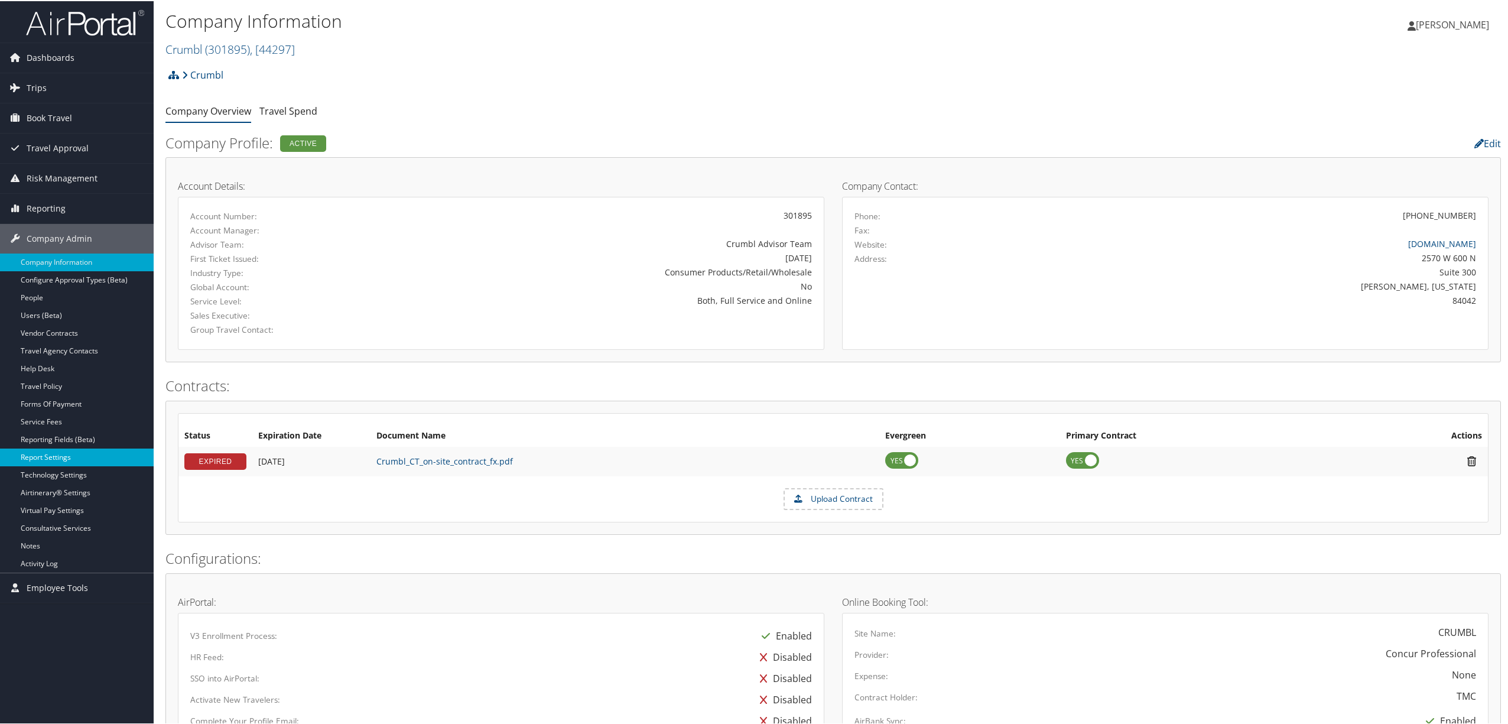
click at [82, 456] on link "Report Settings" at bounding box center [77, 456] width 154 height 18
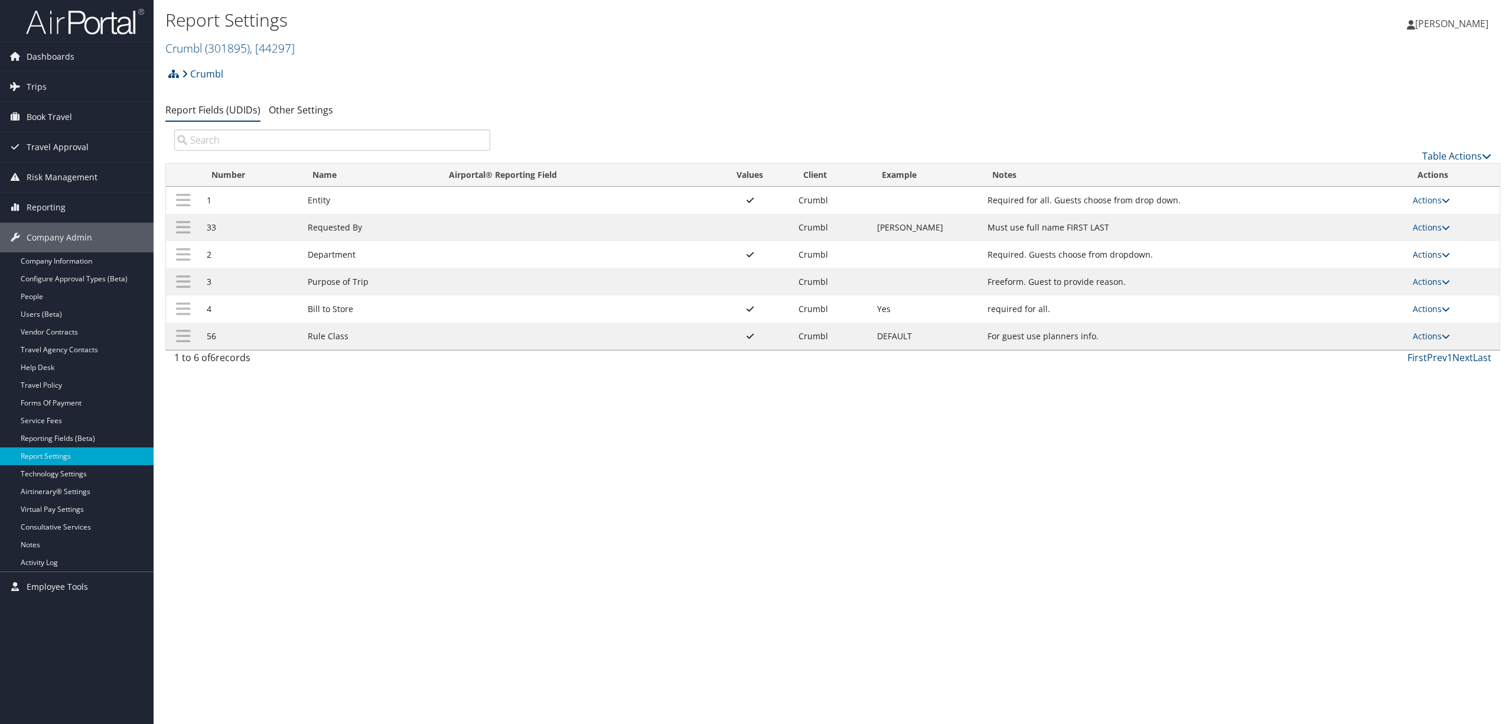
click at [1435, 258] on link "Actions" at bounding box center [1431, 254] width 37 height 11
click at [1385, 274] on link "Update Report Field Values" at bounding box center [1386, 273] width 128 height 20
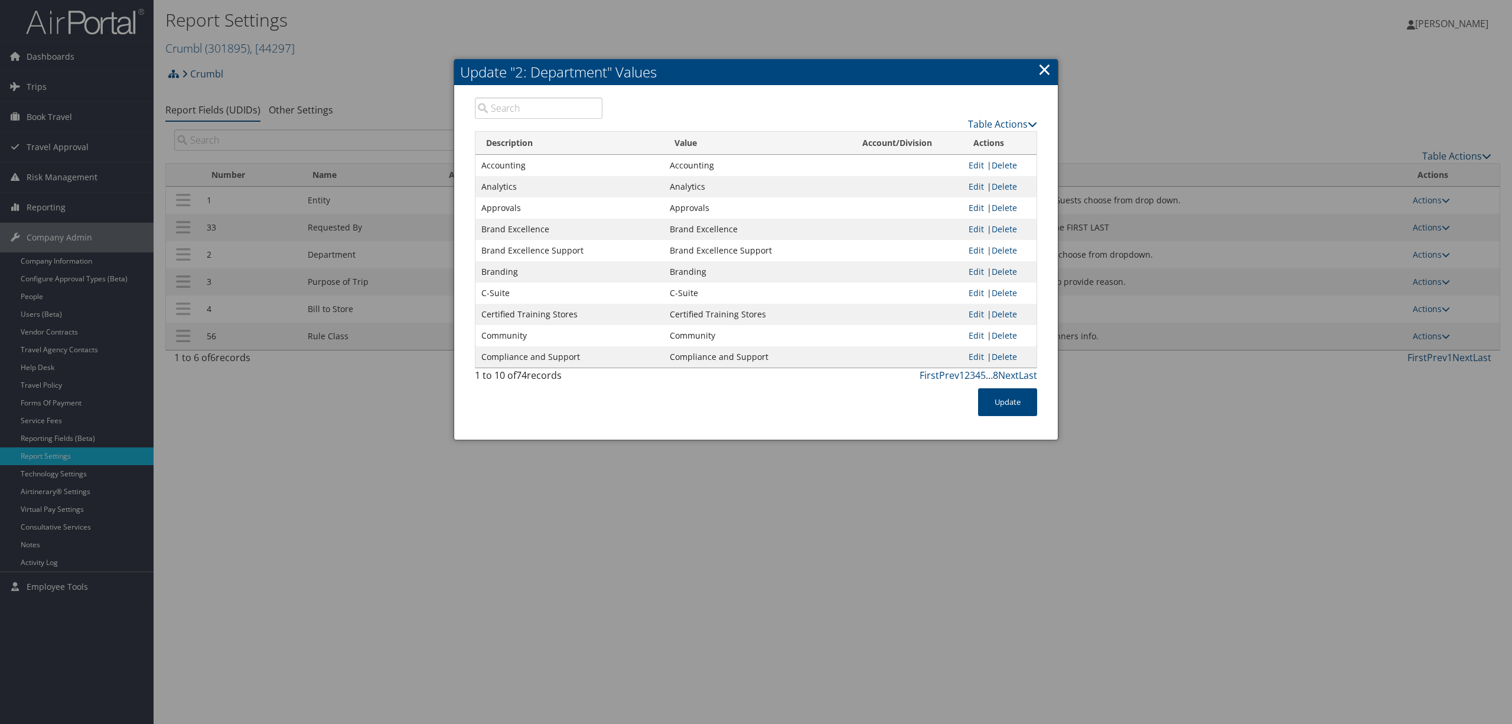
click at [540, 106] on input "search" at bounding box center [539, 107] width 128 height 21
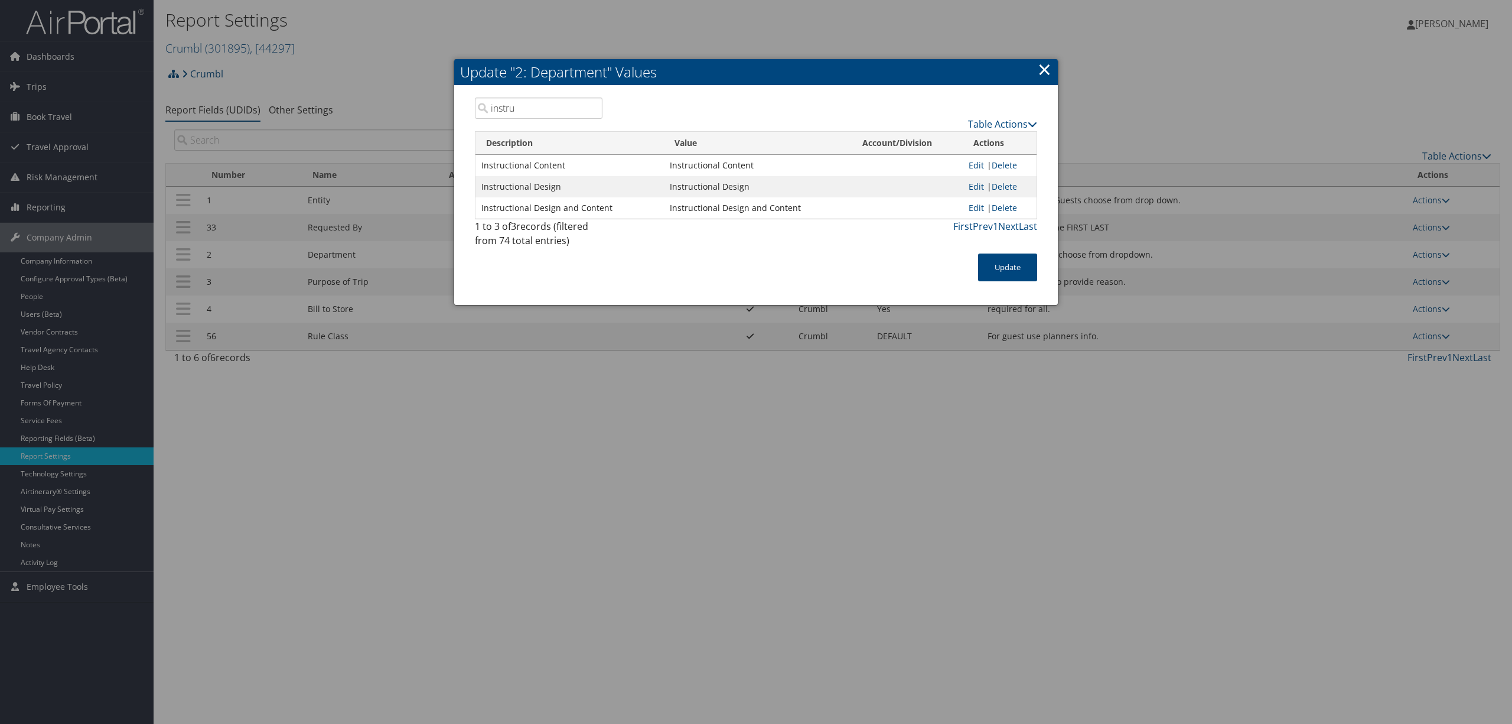
type input "instru"
drag, startPoint x: 799, startPoint y: 208, endPoint x: 670, endPoint y: 206, distance: 129.4
click at [670, 206] on td "Instructional Design and Content" at bounding box center [758, 207] width 188 height 21
copy td "Instructional Design and Content"
click at [1044, 66] on link "×" at bounding box center [1045, 69] width 14 height 24
